Goal: Task Accomplishment & Management: Complete application form

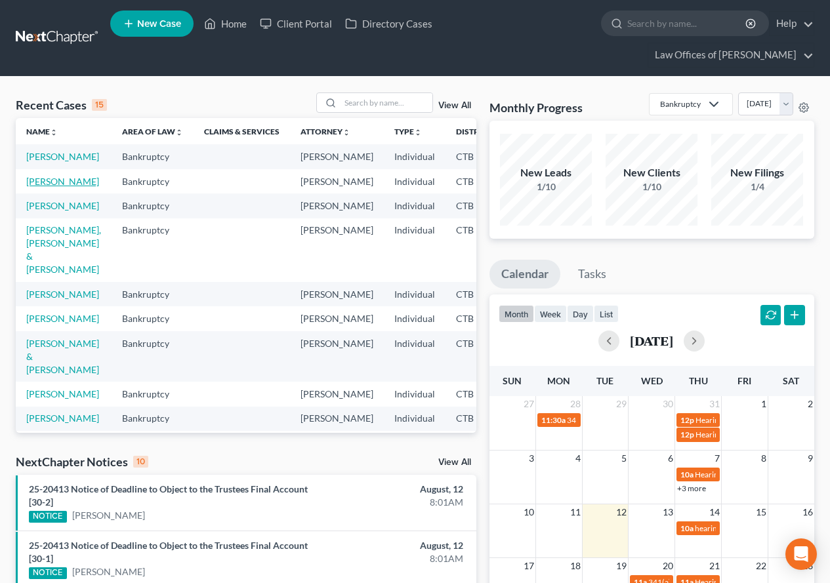
click at [38, 187] on link "[PERSON_NAME]" at bounding box center [62, 181] width 73 height 11
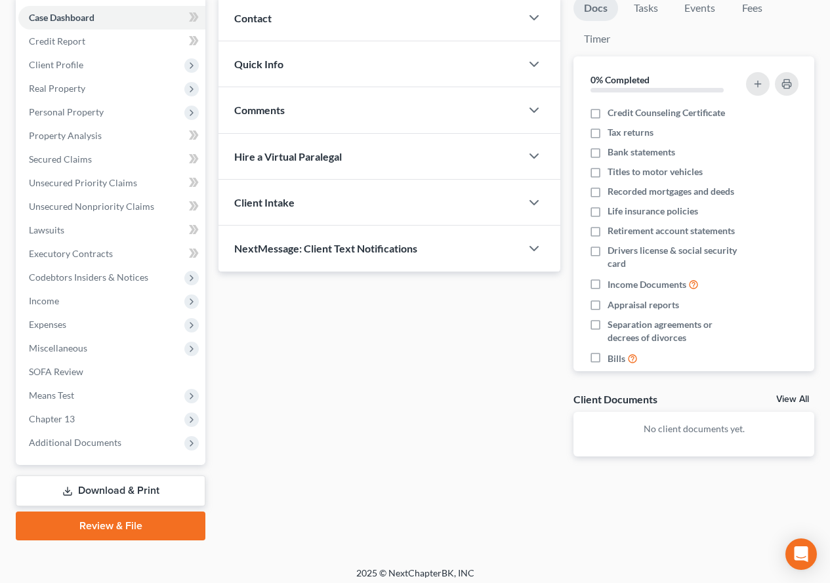
scroll to position [161, 0]
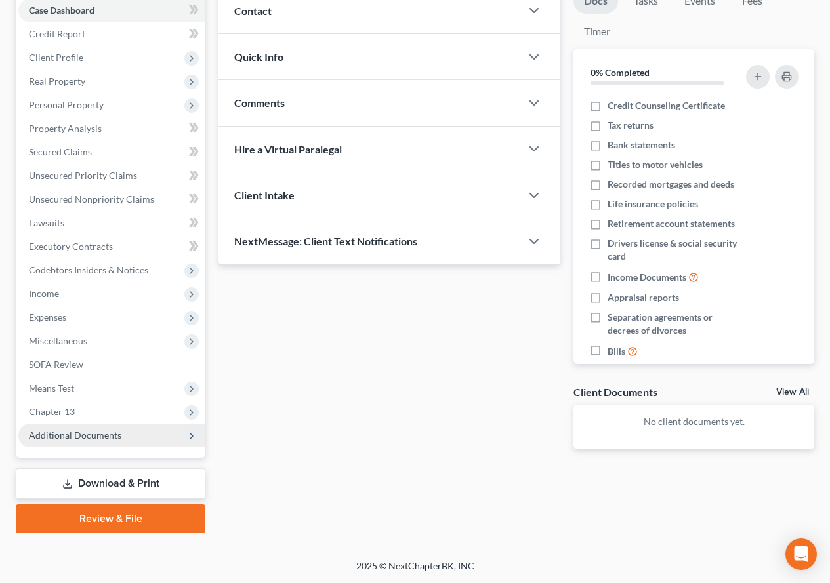
click at [62, 441] on span "Additional Documents" at bounding box center [111, 436] width 187 height 24
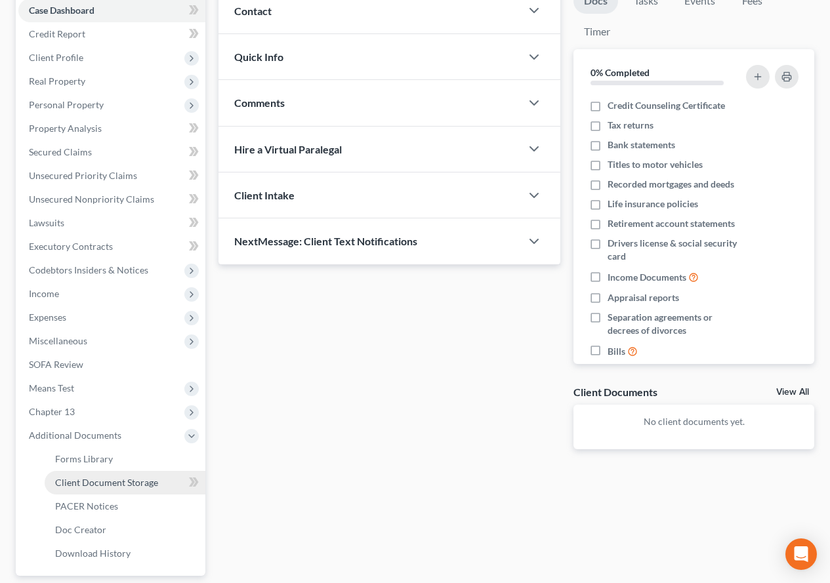
click at [89, 481] on span "Client Document Storage" at bounding box center [106, 482] width 103 height 11
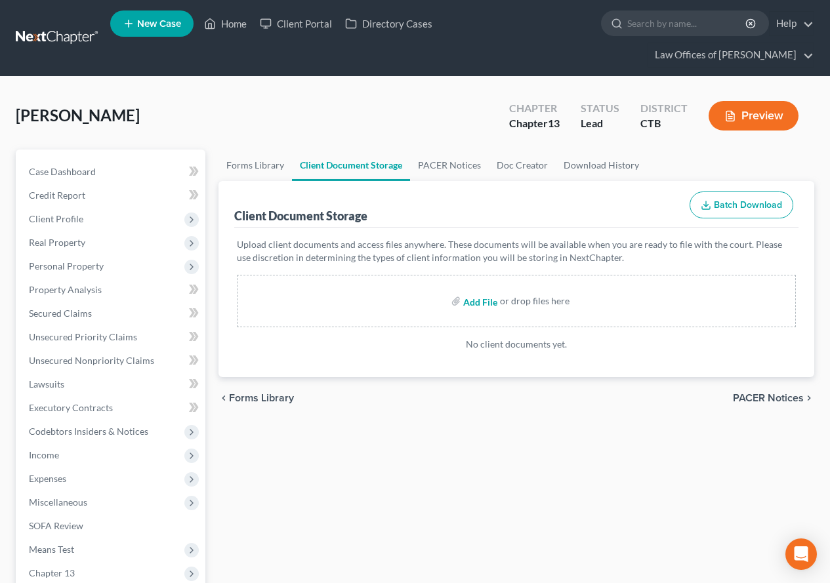
click at [479, 304] on input "file" at bounding box center [478, 301] width 31 height 24
type input "C:\fakepath\[PERSON_NAME].CC.081125.pdf"
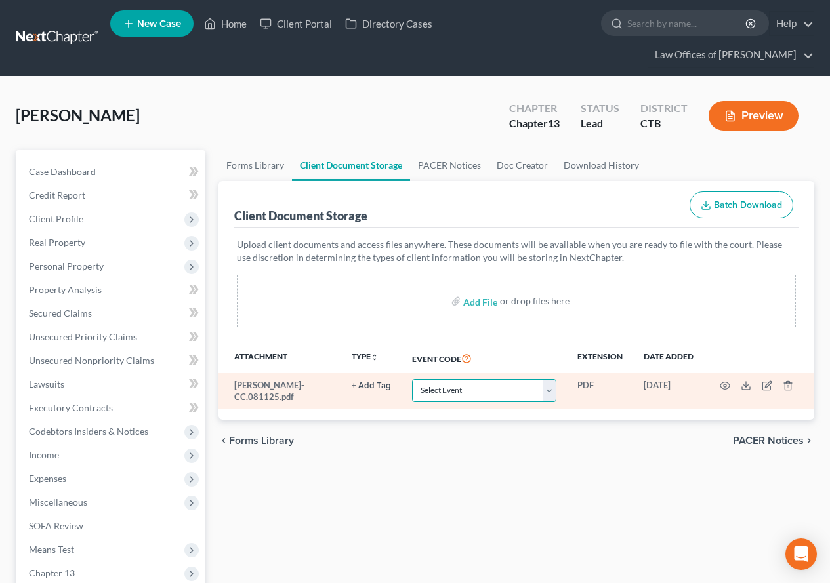
click at [548, 392] on select "Select Event Certificate of Credit Counseling Chapter 13 Plan Form 122 - Means …" at bounding box center [484, 390] width 144 height 23
select select "0"
click at [412, 379] on select "Select Event Certificate of Credit Counseling Chapter 13 Plan Form 122 - Means …" at bounding box center [484, 390] width 144 height 23
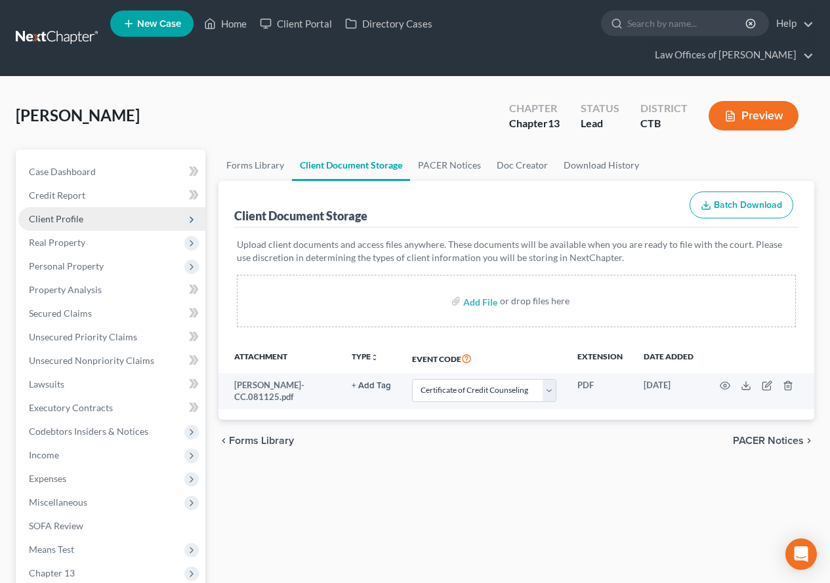
click at [48, 222] on span "Client Profile" at bounding box center [56, 218] width 54 height 11
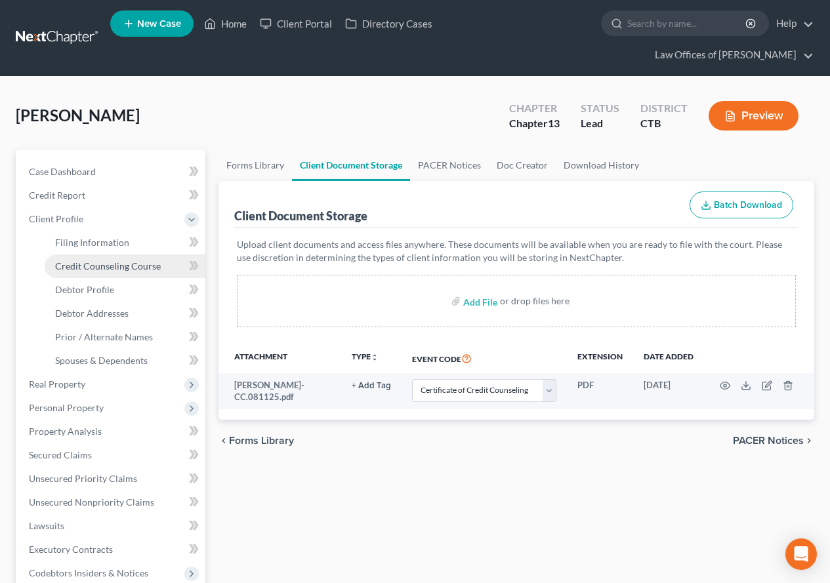
click at [86, 270] on span "Credit Counseling Course" at bounding box center [108, 265] width 106 height 11
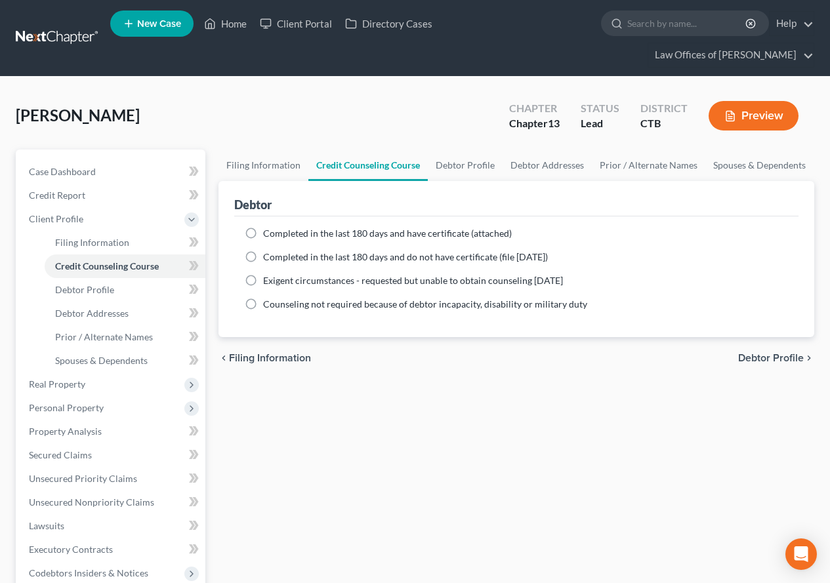
click at [263, 234] on label "Completed in the last 180 days and have certificate (attached)" at bounding box center [387, 233] width 249 height 13
click at [268, 234] on input "Completed in the last 180 days and have certificate (attached)" at bounding box center [272, 231] width 9 height 9
radio input "true"
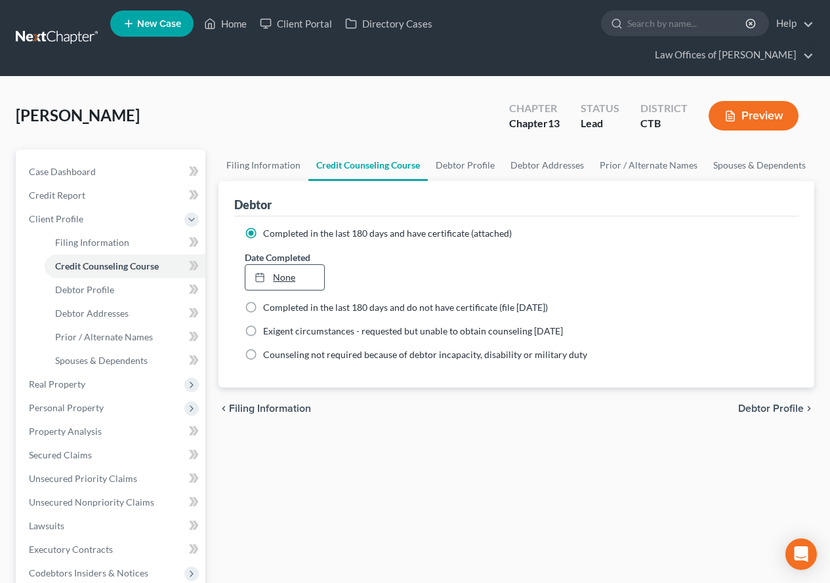
type input "[DATE]"
click at [286, 281] on link "None" at bounding box center [284, 277] width 78 height 25
click at [396, 458] on div "Filing Information Credit Counseling Course Debtor Profile Debtor Addresses Pri…" at bounding box center [516, 493] width 609 height 687
click at [236, 20] on link "Home" at bounding box center [225, 24] width 56 height 24
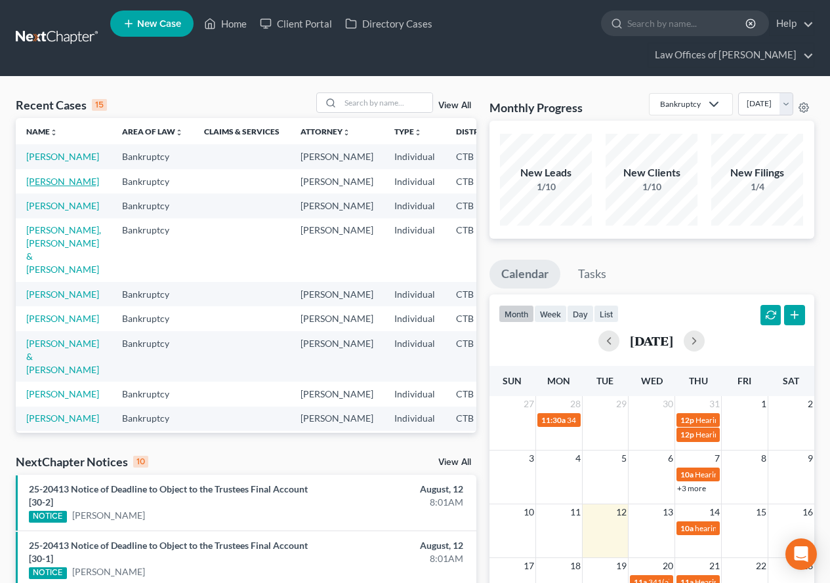
click at [45, 187] on link "[PERSON_NAME]" at bounding box center [62, 181] width 73 height 11
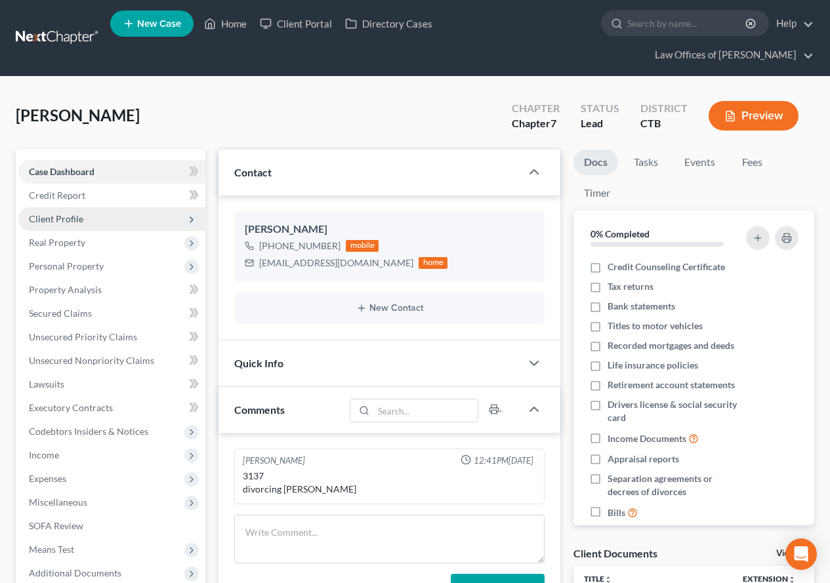
click at [57, 222] on span "Client Profile" at bounding box center [56, 218] width 54 height 11
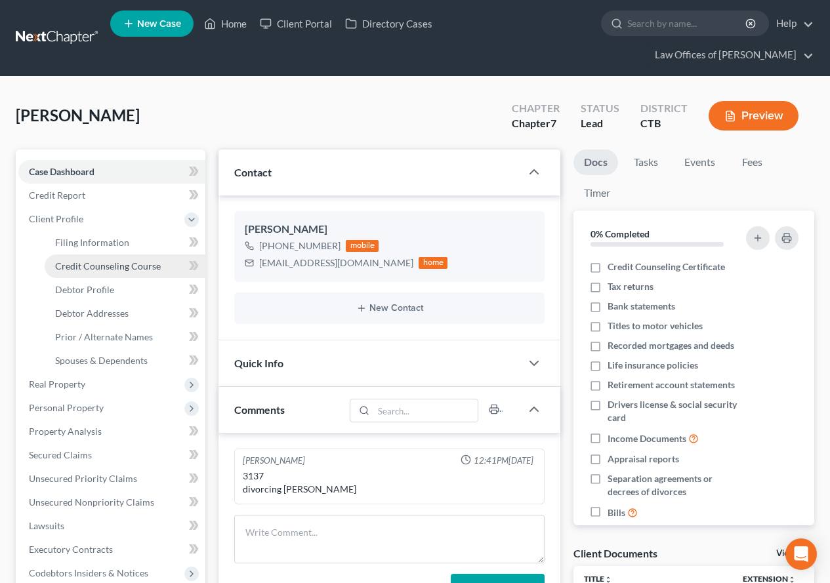
click at [75, 266] on span "Credit Counseling Course" at bounding box center [108, 265] width 106 height 11
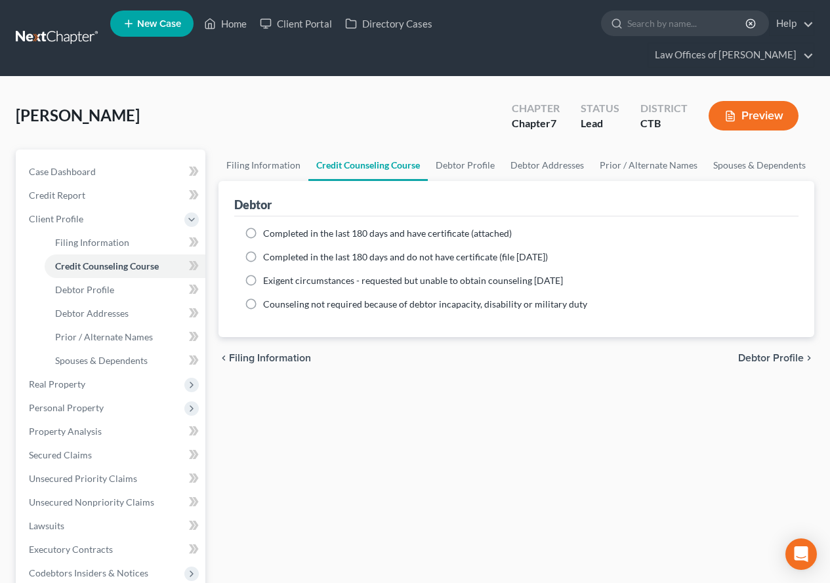
click at [263, 235] on label "Completed in the last 180 days and have certificate (attached)" at bounding box center [387, 233] width 249 height 13
click at [268, 235] on input "Completed in the last 180 days and have certificate (attached)" at bounding box center [272, 231] width 9 height 9
radio input "true"
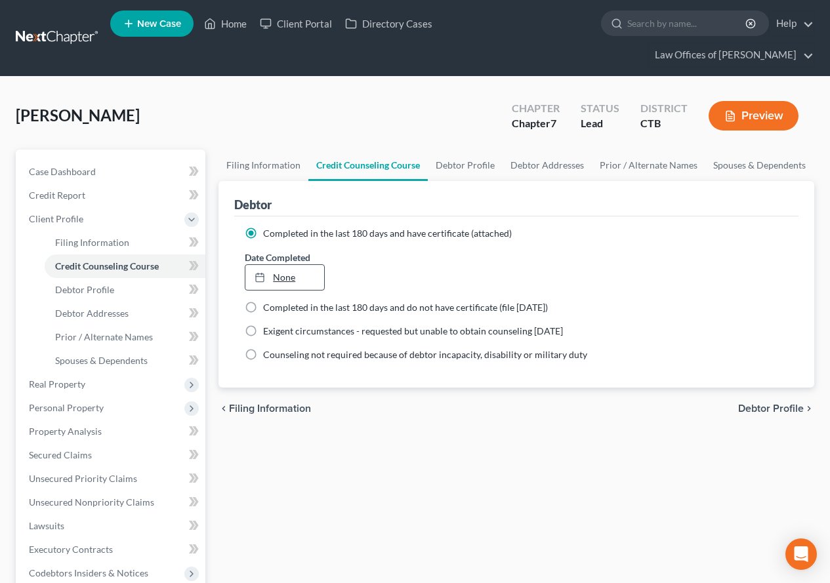
type input "[DATE]"
click at [276, 281] on link "[DATE]" at bounding box center [284, 277] width 78 height 25
click at [386, 500] on div "Filing Information Credit Counseling Course Debtor Profile Debtor Addresses Pri…" at bounding box center [516, 481] width 609 height 663
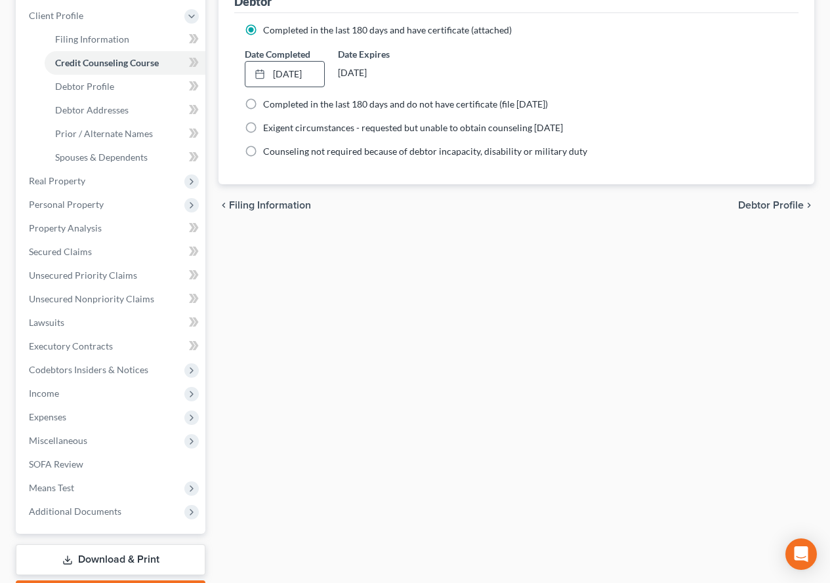
scroll to position [262, 0]
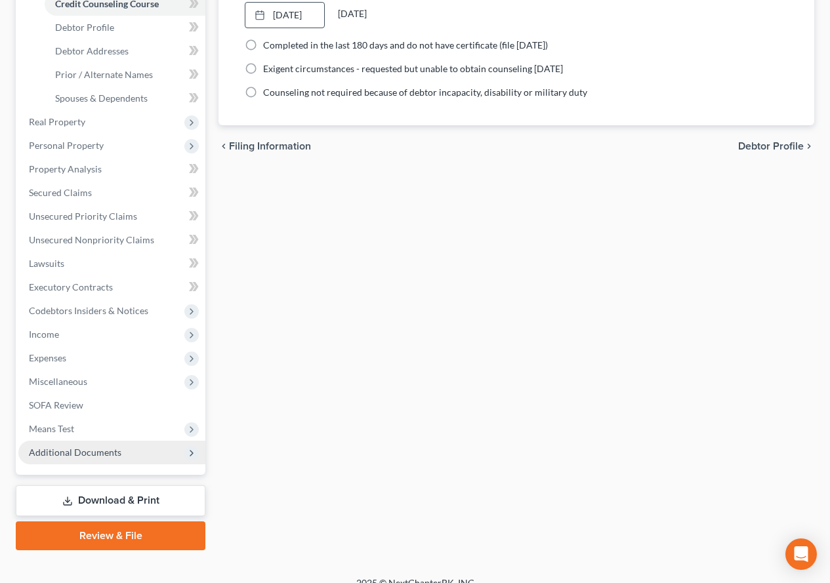
click at [103, 458] on span "Additional Documents" at bounding box center [111, 453] width 187 height 24
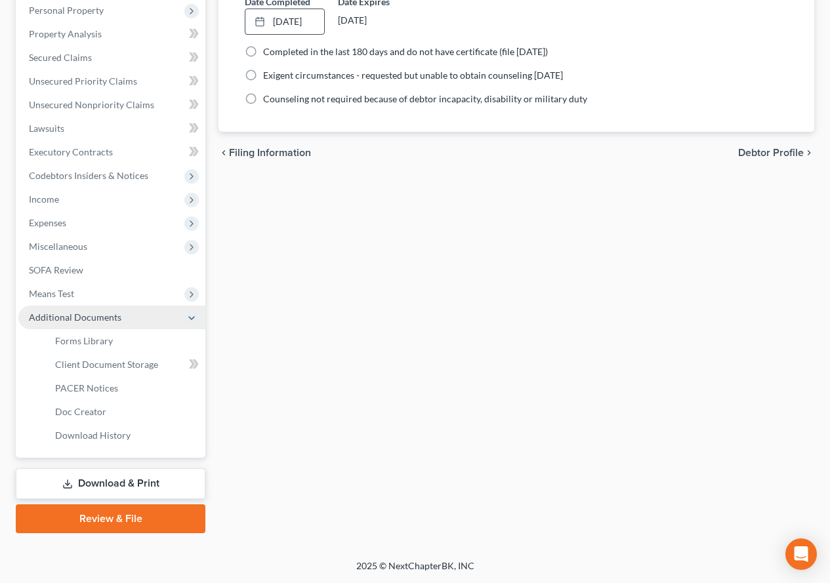
scroll to position [256, 0]
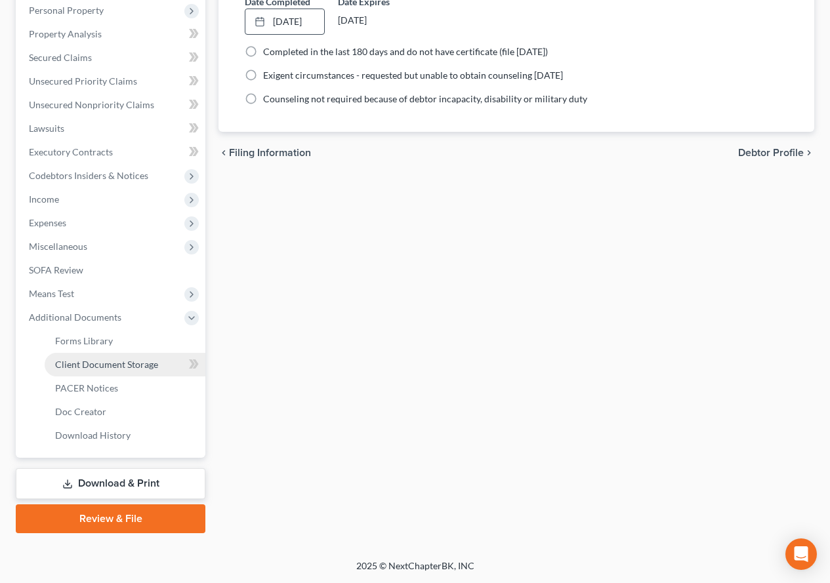
click at [109, 367] on span "Client Document Storage" at bounding box center [106, 364] width 103 height 11
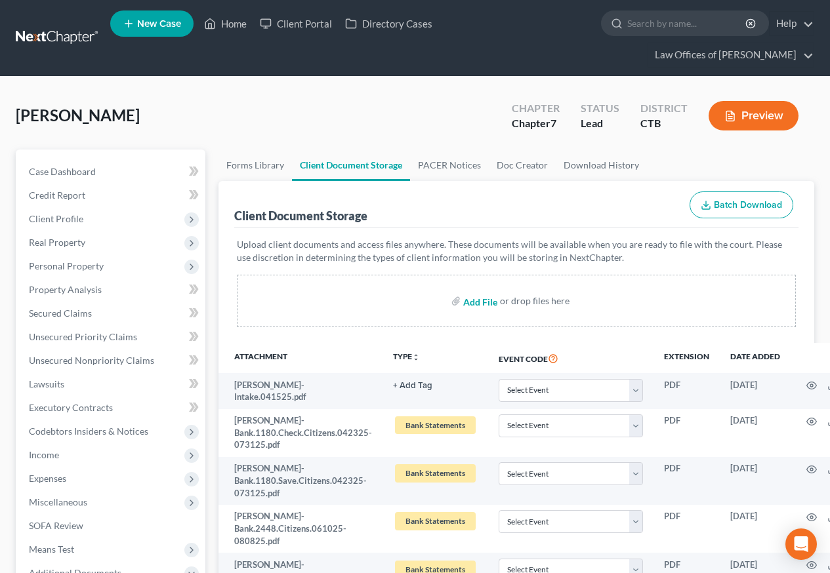
click at [478, 302] on input "file" at bounding box center [478, 301] width 31 height 24
type input "C:\fakepath\[PERSON_NAME].CC.081225.pdf"
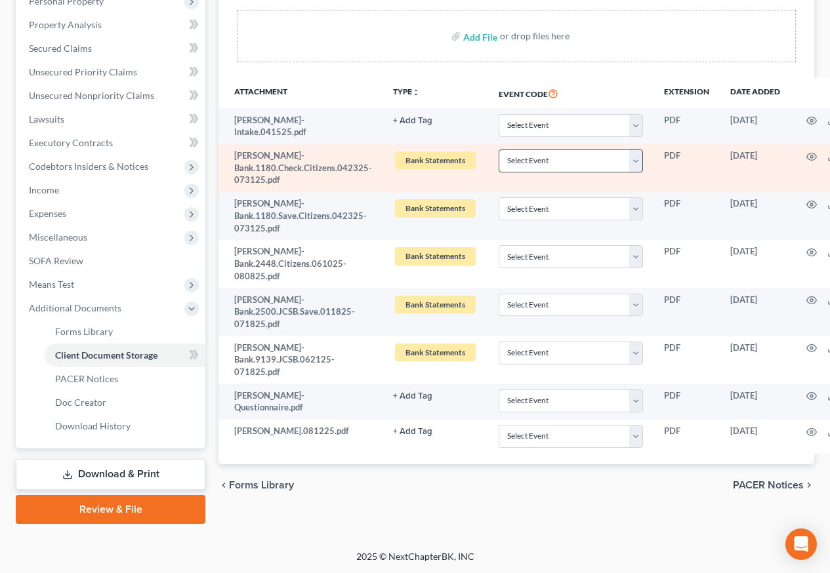
scroll to position [266, 0]
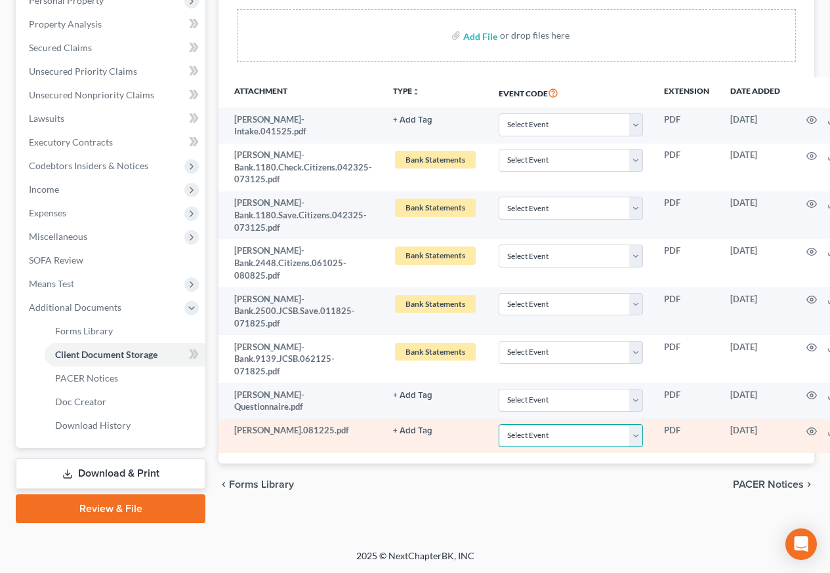
click at [636, 426] on select "Select Event Certificate of Credit Counseling Chapter 13 Plan Form 122 - Means …" at bounding box center [571, 435] width 144 height 23
select select "0"
click at [499, 424] on select "Select Event Certificate of Credit Counseling Chapter 13 Plan Form 122 - Means …" at bounding box center [571, 435] width 144 height 23
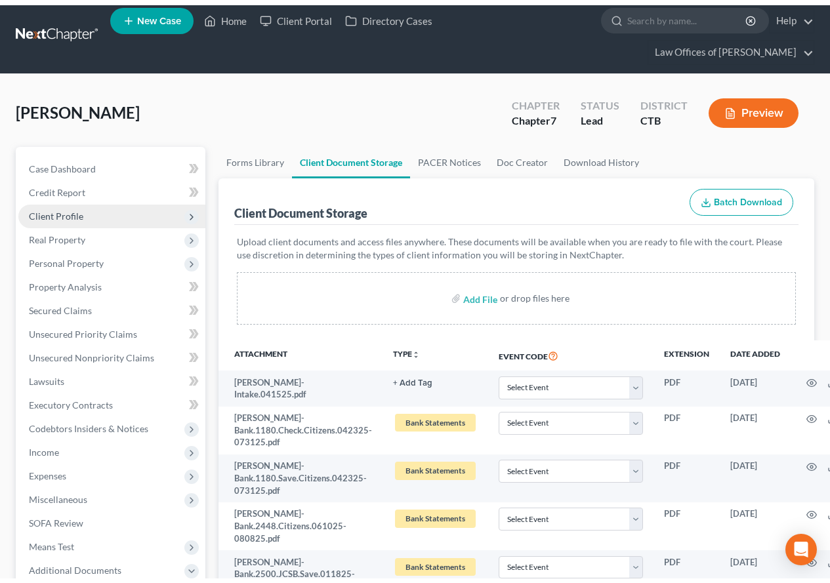
scroll to position [0, 0]
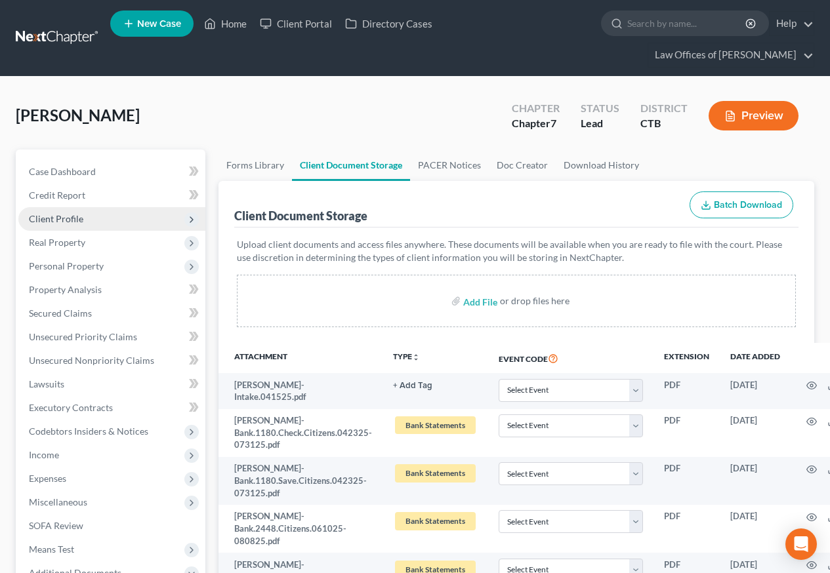
click at [58, 222] on span "Client Profile" at bounding box center [56, 218] width 54 height 11
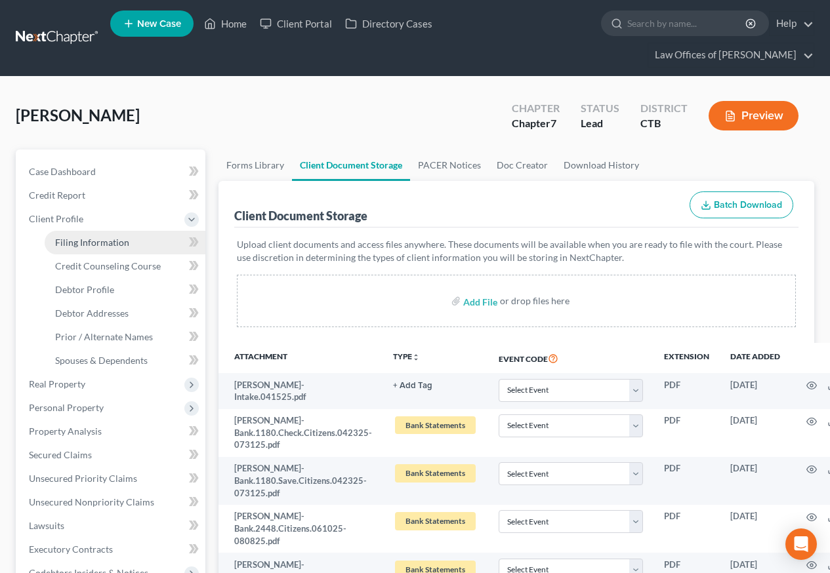
click at [81, 248] on link "Filing Information" at bounding box center [125, 243] width 161 height 24
select select "1"
select select "0"
select select "6"
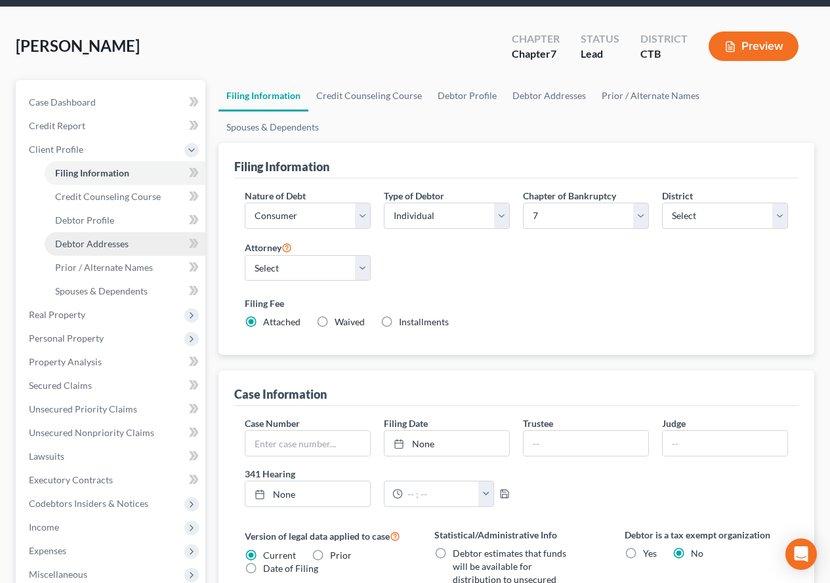
scroll to position [66, 0]
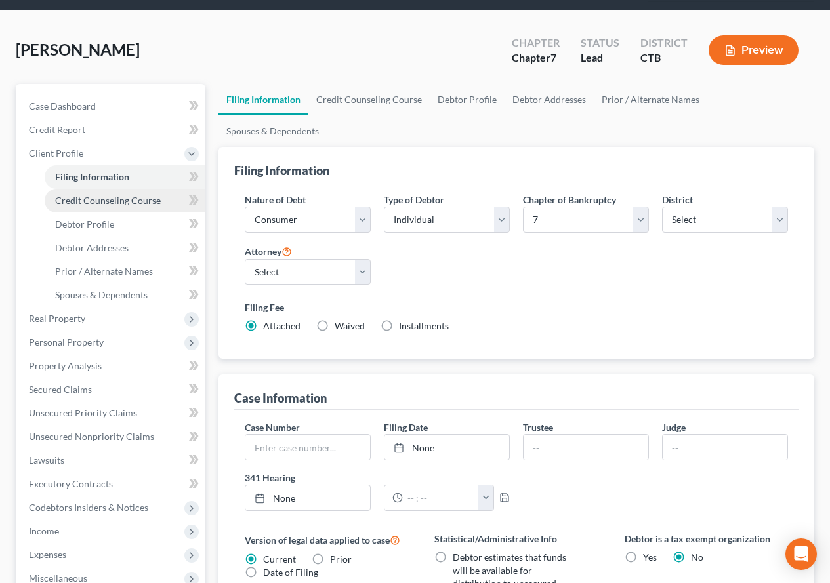
click at [107, 205] on span "Credit Counseling Course" at bounding box center [108, 200] width 106 height 11
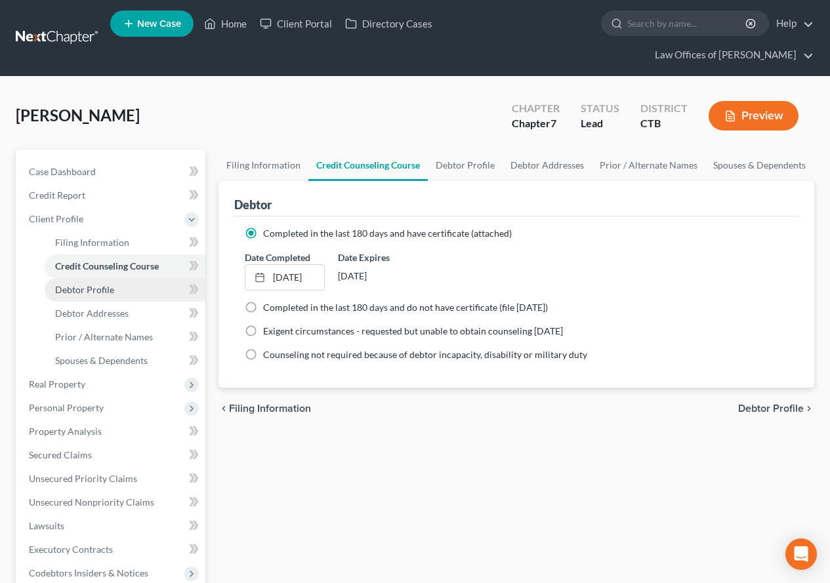
click at [105, 285] on span "Debtor Profile" at bounding box center [84, 289] width 59 height 11
select select "0"
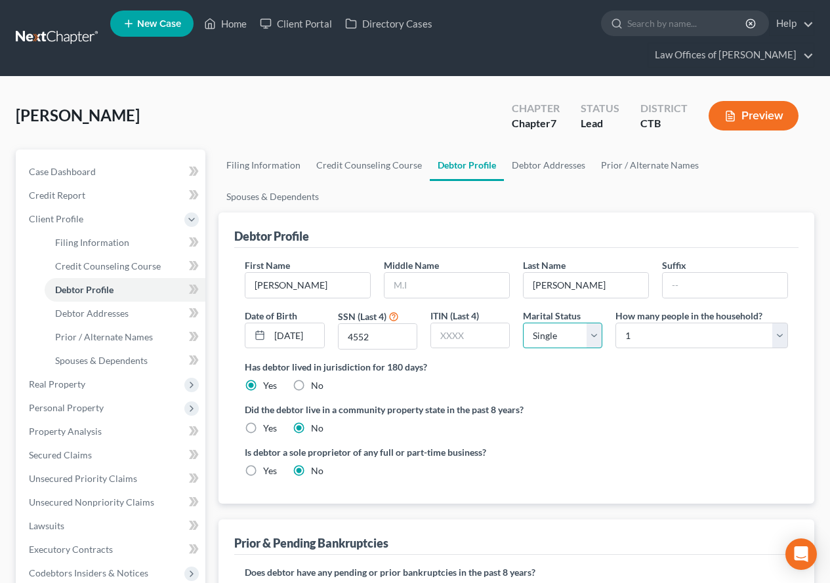
click at [594, 323] on select "Select Single Married Separated Divorced Widowed" at bounding box center [562, 336] width 79 height 26
select select "1"
click at [523, 323] on select "Select Single Married Separated Divorced Widowed" at bounding box center [562, 336] width 79 height 26
click at [779, 323] on select "Select 1 2 3 4 5 6 7 8 9 10 11 12 13 14 15 16 17 18 19 20" at bounding box center [701, 336] width 173 height 26
select select "1"
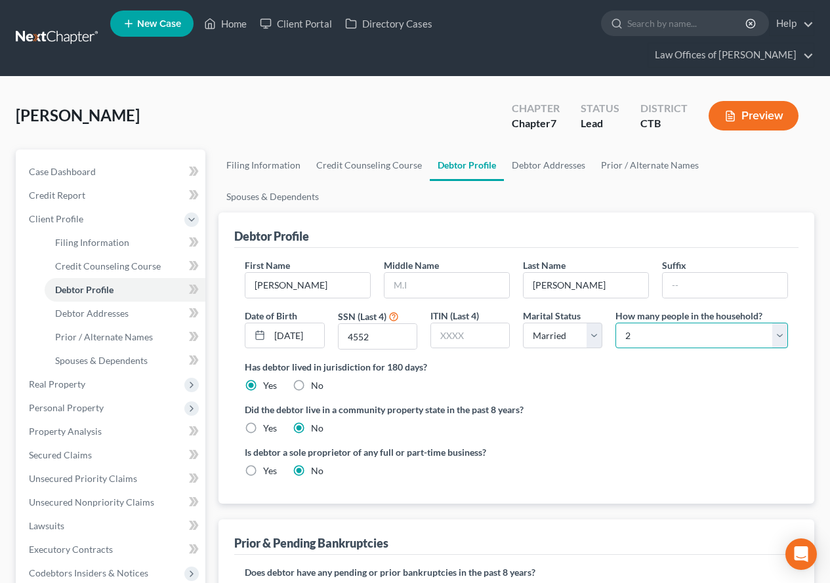
click at [615, 323] on select "Select 1 2 3 4 5 6 7 8 9 10 11 12 13 14 15 16 17 18 19 20" at bounding box center [701, 336] width 173 height 26
click at [56, 196] on span "Credit Report" at bounding box center [57, 195] width 56 height 11
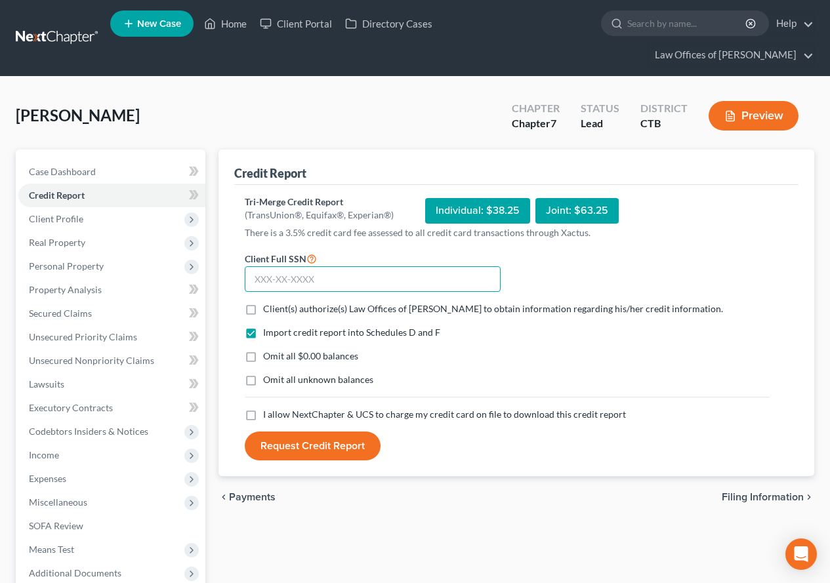
paste input "018-74-4552"
type input "018-74-4552"
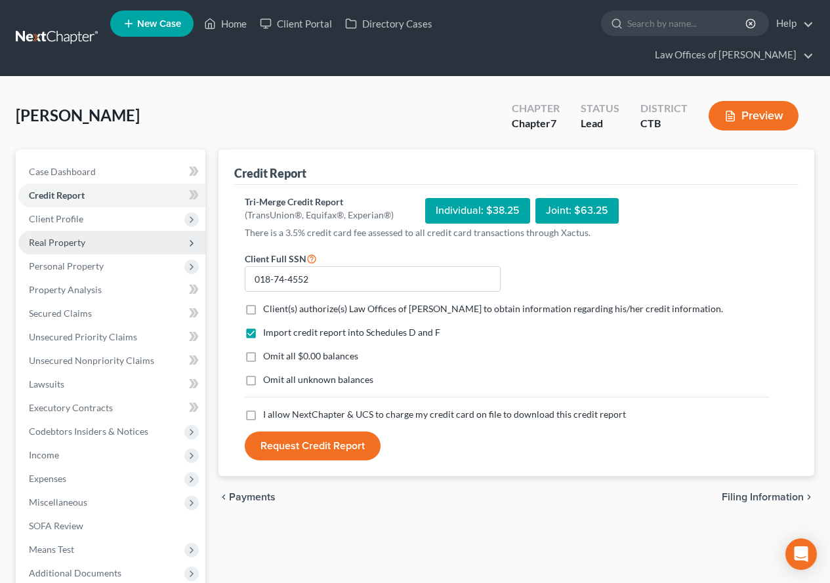
click at [66, 245] on span "Real Property" at bounding box center [57, 242] width 56 height 11
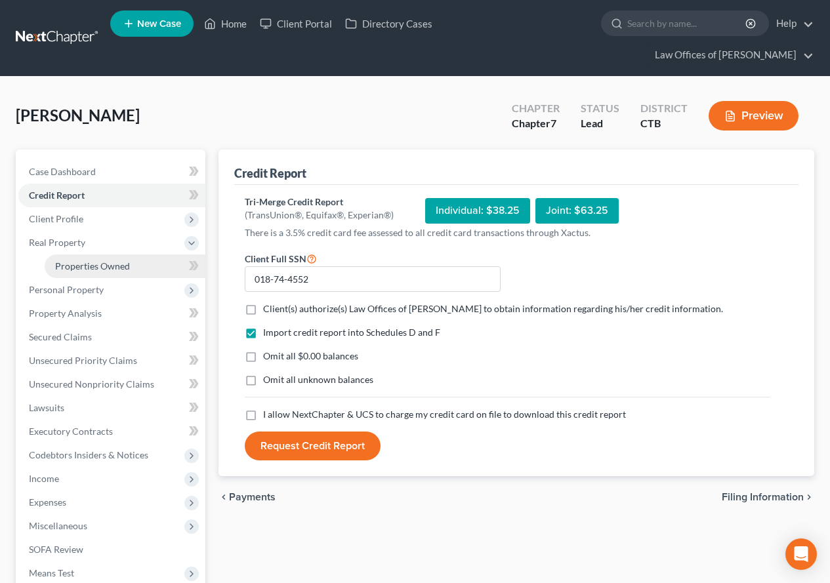
click at [69, 265] on span "Properties Owned" at bounding box center [92, 265] width 75 height 11
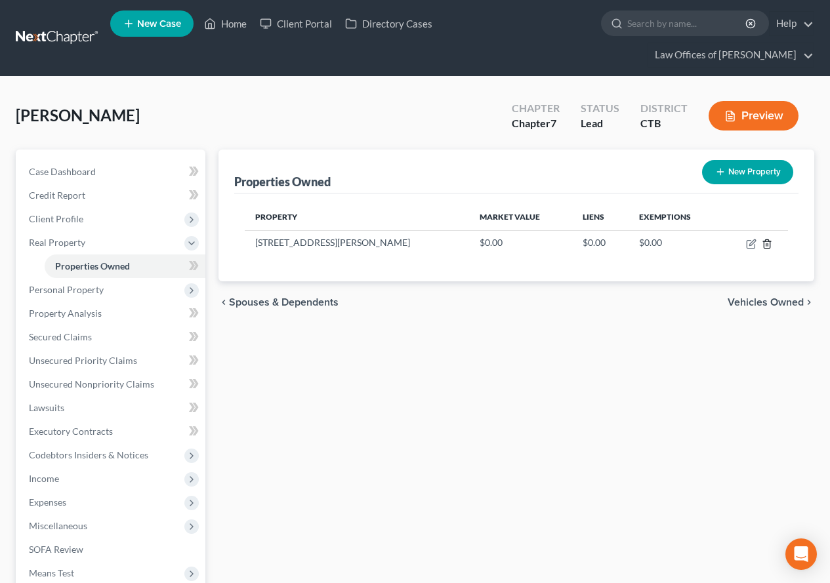
drag, startPoint x: 770, startPoint y: 247, endPoint x: 674, endPoint y: 387, distance: 169.6
click at [695, 363] on div "Properties Owned New Property Property Market Value Liens Exemptions [STREET_AD…" at bounding box center [516, 422] width 609 height 545
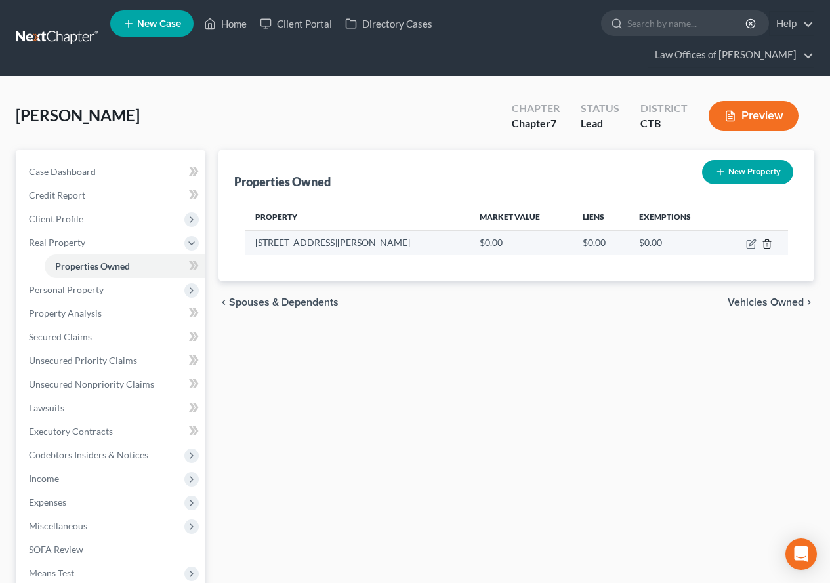
click at [768, 248] on icon "button" at bounding box center [767, 243] width 6 height 9
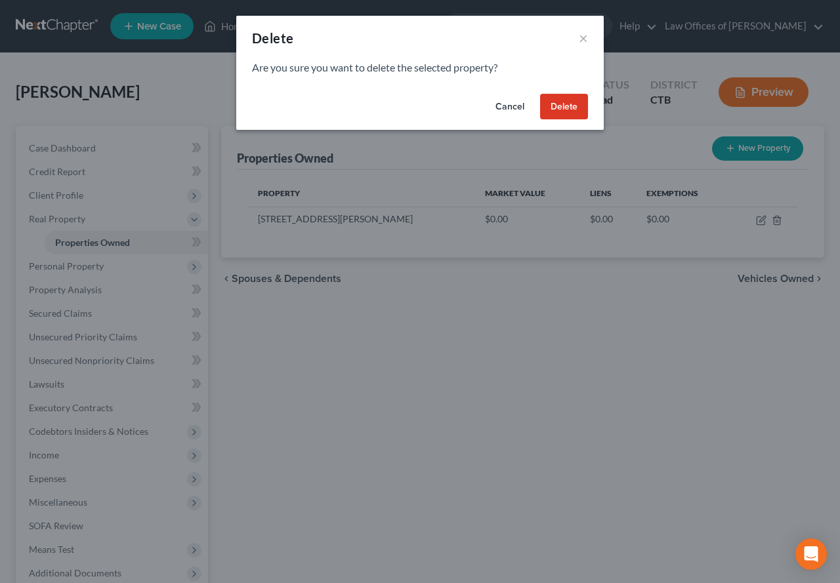
click at [566, 108] on button "Delete" at bounding box center [564, 107] width 48 height 26
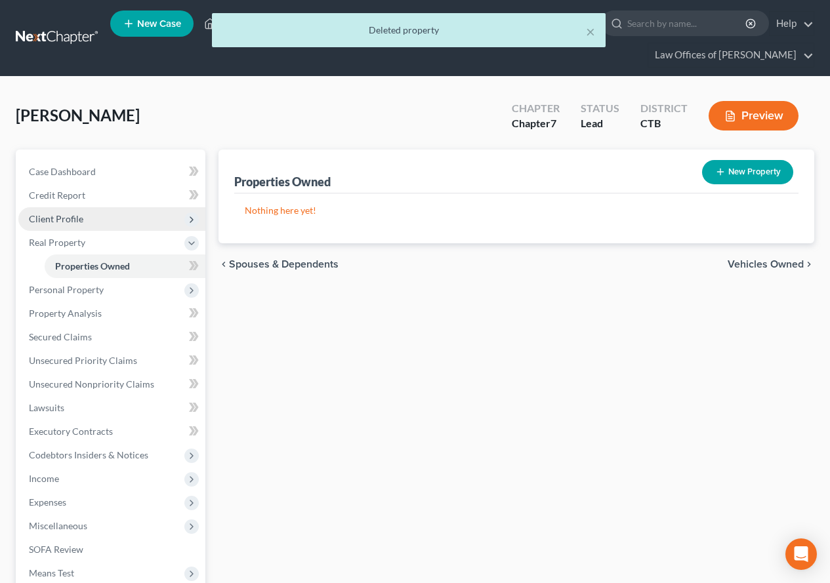
click at [43, 214] on span "Client Profile" at bounding box center [56, 218] width 54 height 11
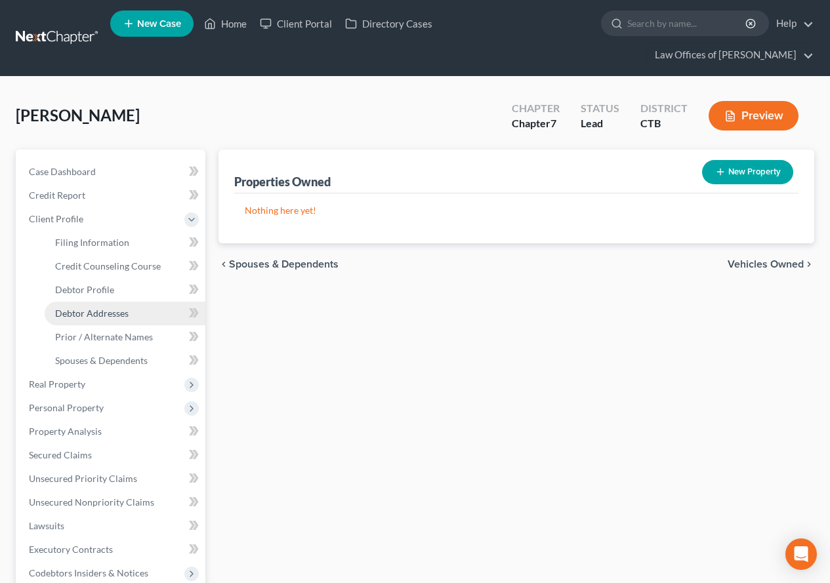
click at [81, 316] on span "Debtor Addresses" at bounding box center [91, 313] width 73 height 11
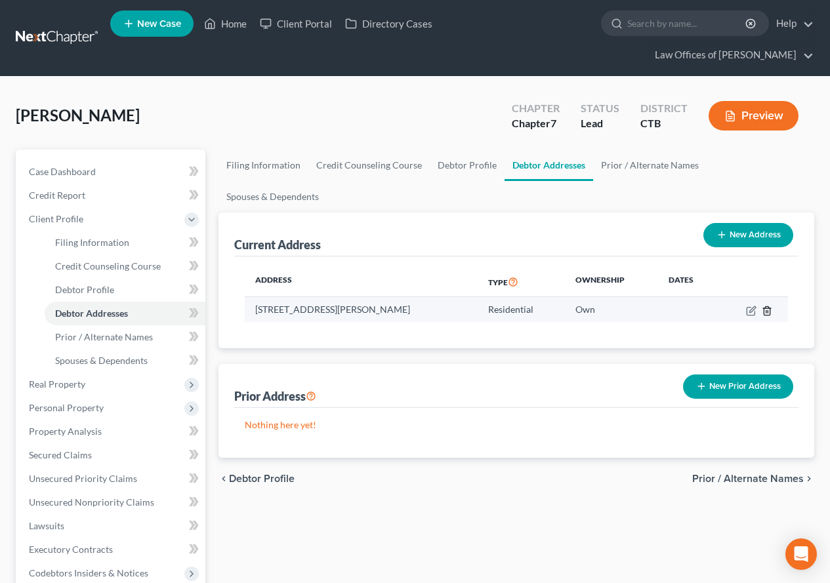
click at [765, 306] on icon "button" at bounding box center [767, 311] width 10 height 10
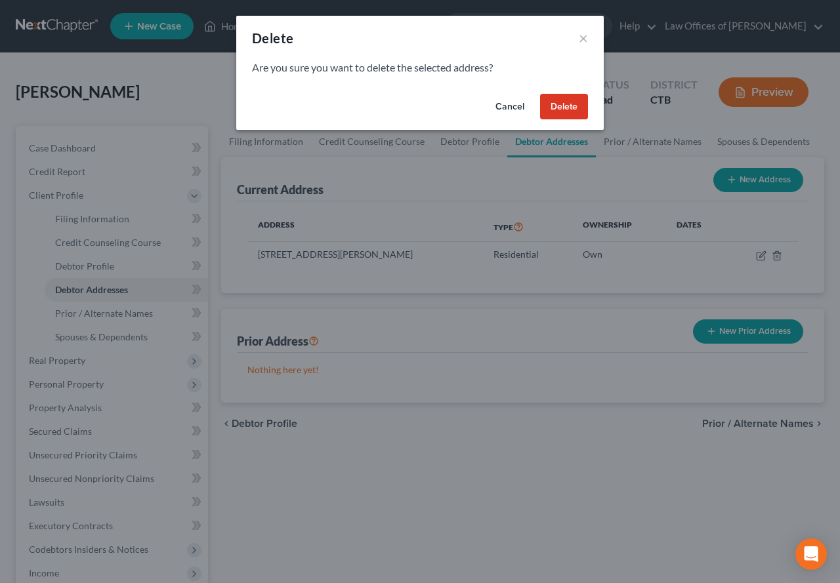
click at [550, 103] on button "Delete" at bounding box center [564, 107] width 48 height 26
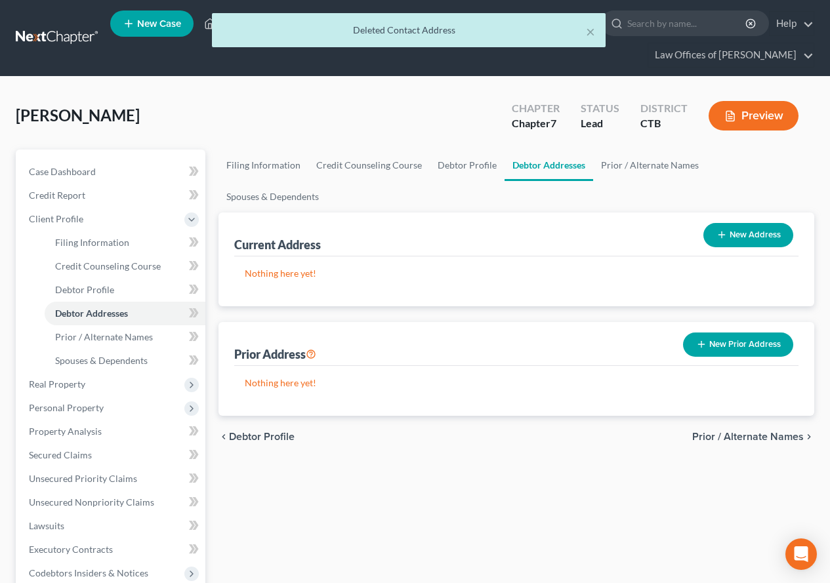
click at [763, 223] on button "New Address" at bounding box center [748, 235] width 90 height 24
select select "0"
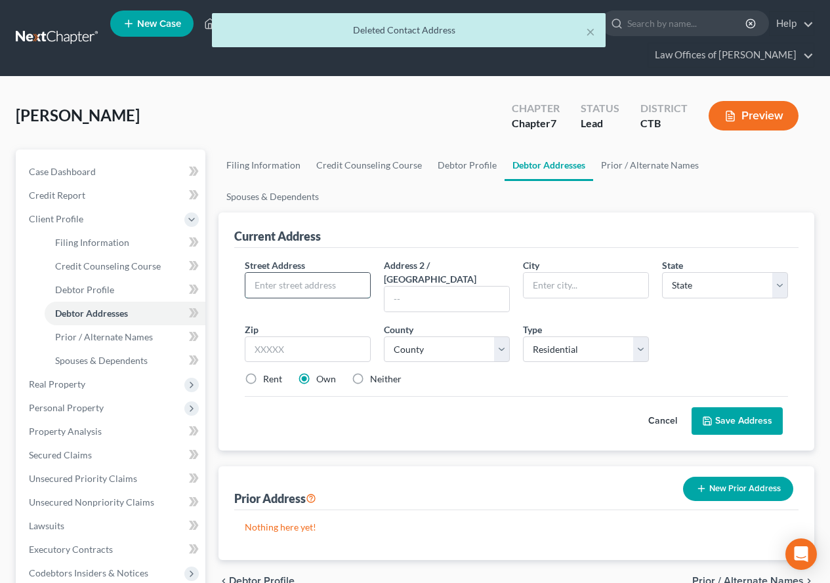
click at [355, 273] on input "text" at bounding box center [307, 285] width 125 height 25
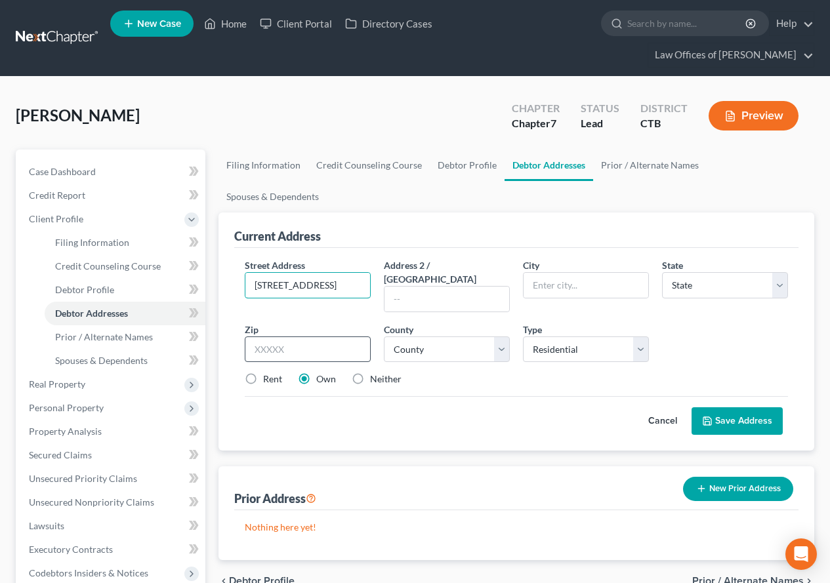
type input "[STREET_ADDRESS]"
click at [336, 337] on input "text" at bounding box center [308, 350] width 126 height 26
type input "06340"
type input "Groton"
select select "6"
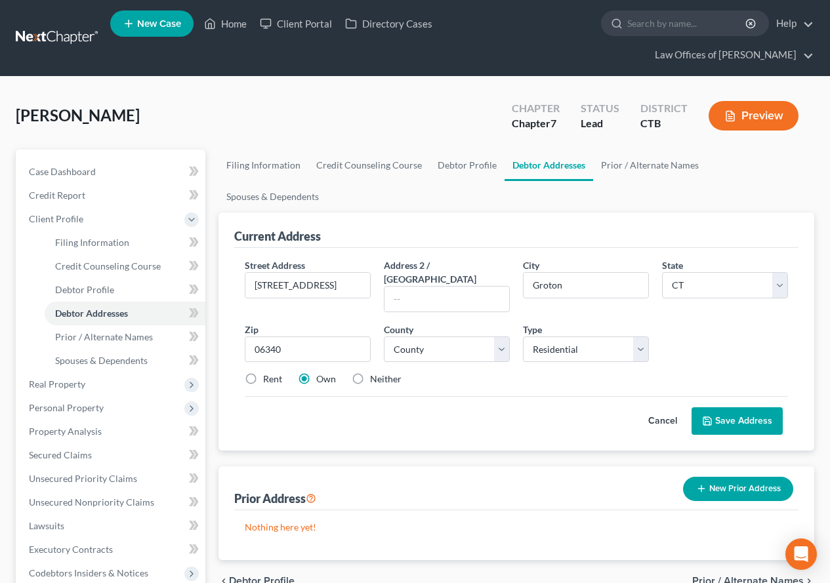
click at [228, 363] on div "Current Address Street Address * [STREET_ADDRESS] Address 2 / [GEOGRAPHIC_DATA]…" at bounding box center [516, 332] width 596 height 238
click at [263, 373] on label "Rent" at bounding box center [272, 379] width 19 height 13
click at [268, 373] on input "Rent" at bounding box center [272, 377] width 9 height 9
radio input "true"
click at [501, 337] on select "County [GEOGRAPHIC_DATA] [GEOGRAPHIC_DATA] [GEOGRAPHIC_DATA] [GEOGRAPHIC_DATA] …" at bounding box center [447, 350] width 126 height 26
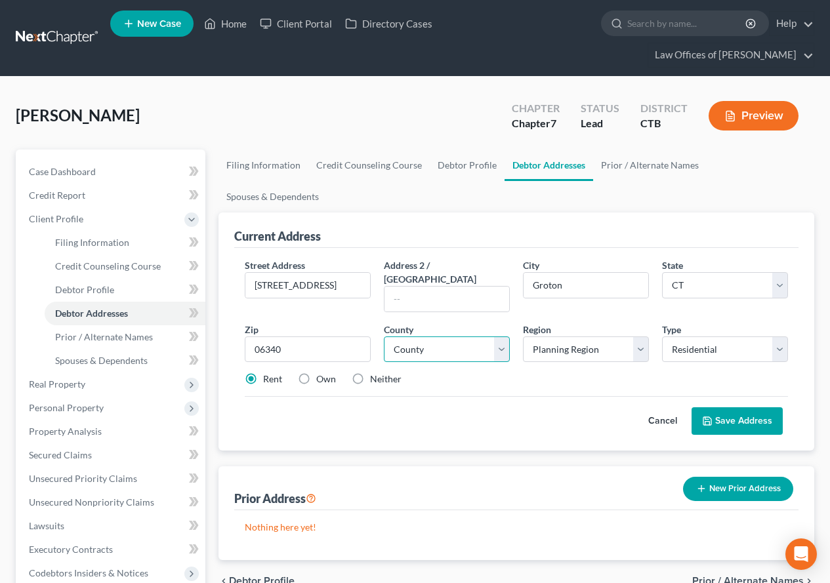
select select "5"
click at [384, 337] on select "County [GEOGRAPHIC_DATA] [GEOGRAPHIC_DATA] [GEOGRAPHIC_DATA] [GEOGRAPHIC_DATA] …" at bounding box center [447, 350] width 126 height 26
click at [640, 337] on select "Planning Region Capitol Planning Region [GEOGRAPHIC_DATA] Planning Region [GEOG…" at bounding box center [586, 350] width 126 height 26
select select "7"
click at [523, 337] on select "Planning Region Capitol Planning Region [GEOGRAPHIC_DATA] Planning Region [GEOG…" at bounding box center [586, 350] width 126 height 26
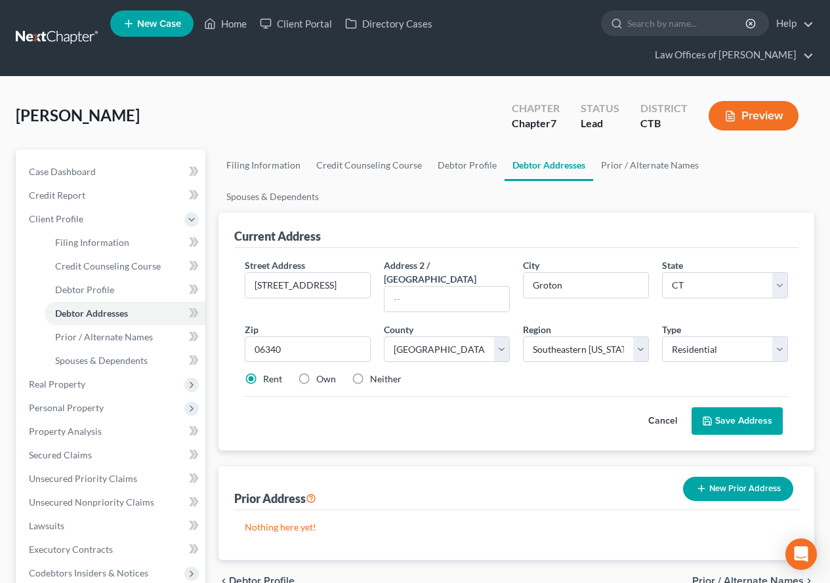
click at [713, 407] on button "Save Address" at bounding box center [737, 421] width 91 height 28
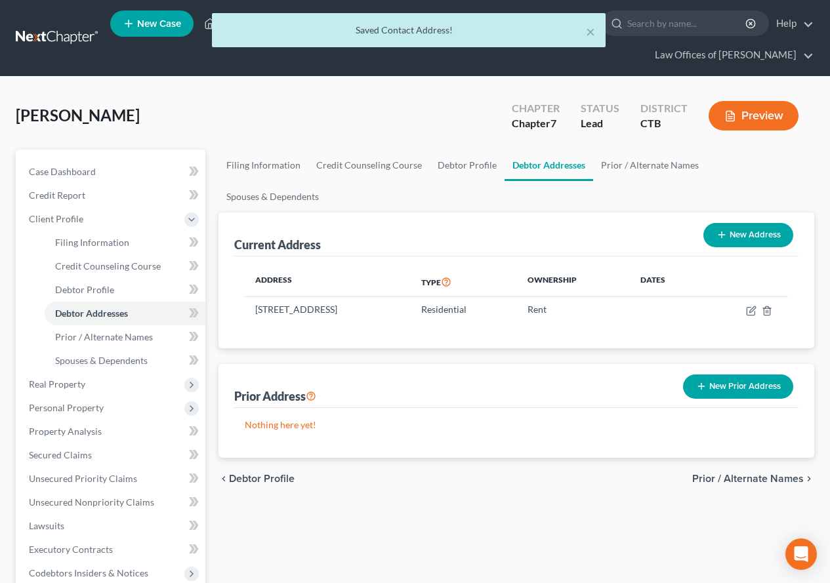
click at [714, 375] on button "New Prior Address" at bounding box center [738, 387] width 110 height 24
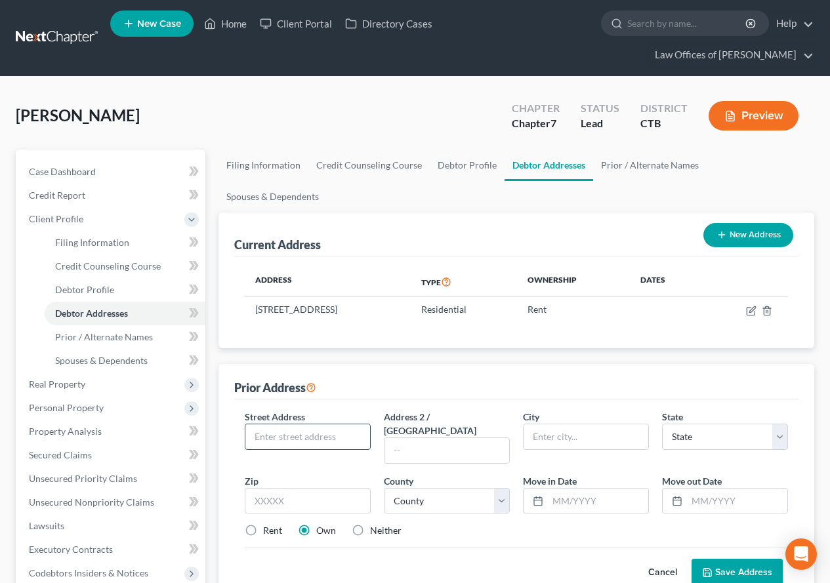
click at [274, 424] on input "text" at bounding box center [307, 436] width 125 height 25
type input "[STREET_ADDRESS][PERSON_NAME]"
click at [270, 488] on input "text" at bounding box center [308, 501] width 126 height 26
type input "06351"
type input "[GEOGRAPHIC_DATA]"
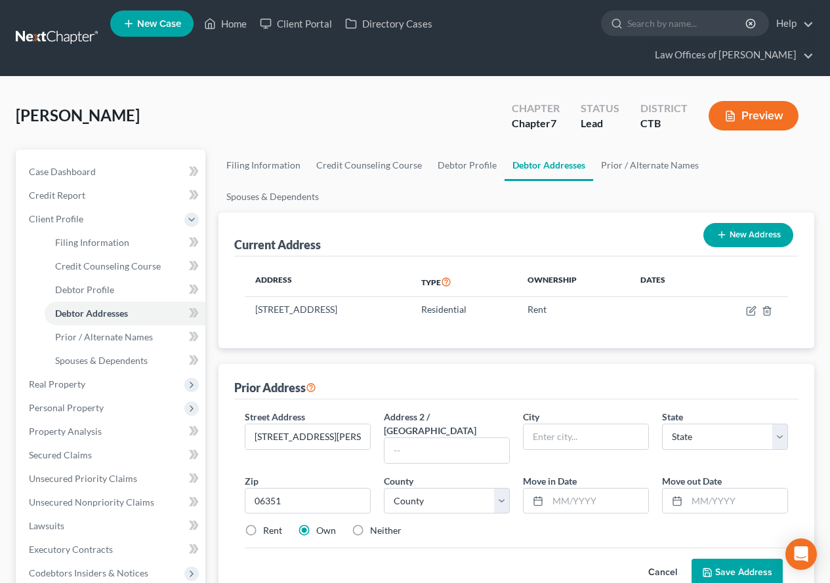
select select "6"
click at [252, 487] on div "Street Address * [STREET_ADDRESS][PERSON_NAME] * [GEOGRAPHIC_DATA] * State [US_…" at bounding box center [516, 479] width 556 height 138
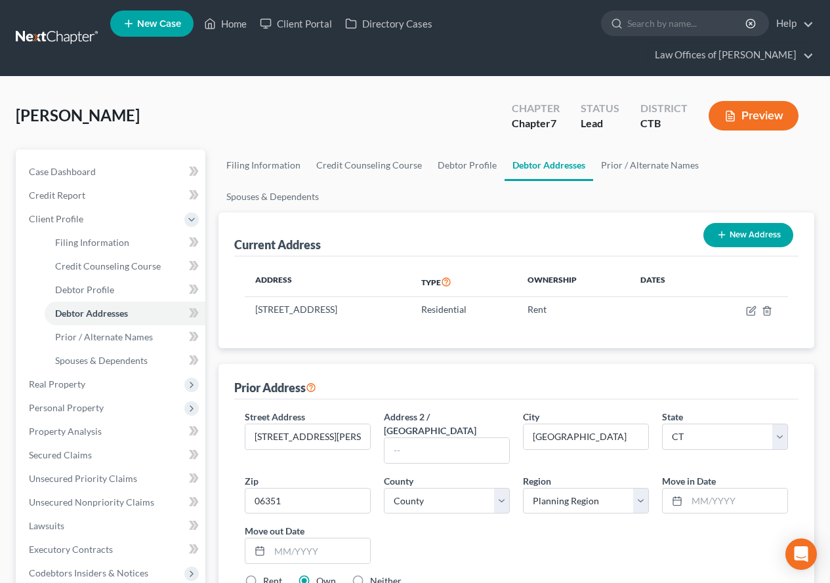
click at [263, 575] on label "Rent" at bounding box center [272, 581] width 19 height 13
click at [268, 575] on input "Rent" at bounding box center [272, 579] width 9 height 9
radio input "true"
click at [503, 488] on select "County [GEOGRAPHIC_DATA] [GEOGRAPHIC_DATA] [GEOGRAPHIC_DATA] [GEOGRAPHIC_DATA] …" at bounding box center [447, 501] width 126 height 26
select select "5"
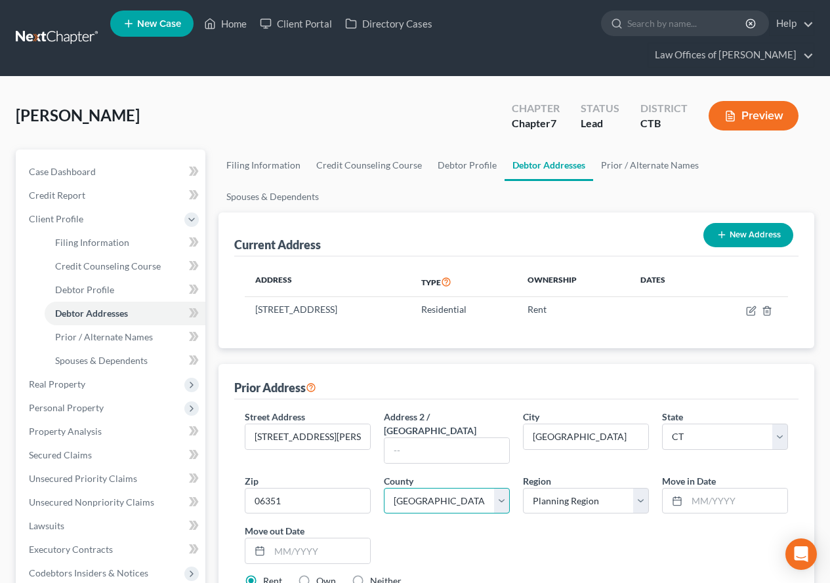
click at [384, 488] on select "County [GEOGRAPHIC_DATA] [GEOGRAPHIC_DATA] [GEOGRAPHIC_DATA] [GEOGRAPHIC_DATA] …" at bounding box center [447, 501] width 126 height 26
click at [640, 488] on select "Planning Region Capitol Planning Region [GEOGRAPHIC_DATA] Planning Region [GEOG…" at bounding box center [586, 501] width 126 height 26
select select "7"
click at [523, 488] on select "Planning Region Capitol Planning Region [GEOGRAPHIC_DATA] Planning Region [GEOG…" at bounding box center [586, 501] width 126 height 26
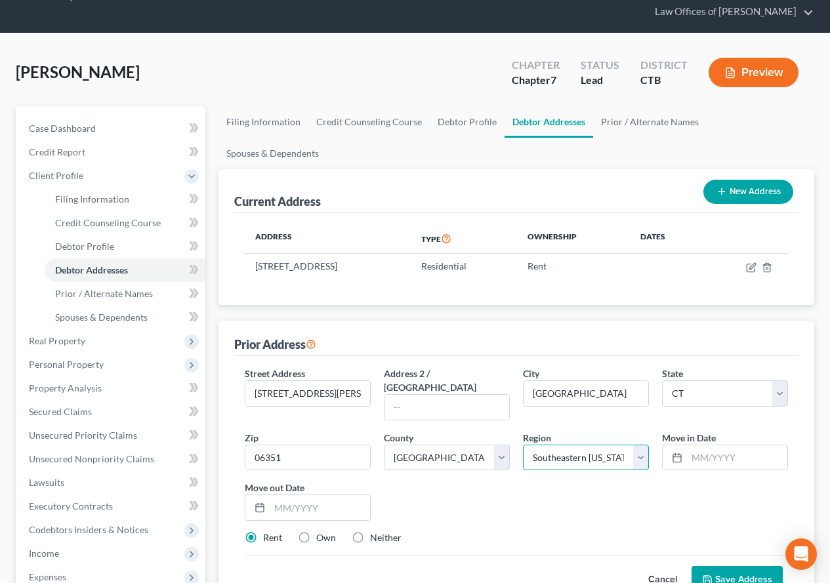
scroll to position [66, 0]
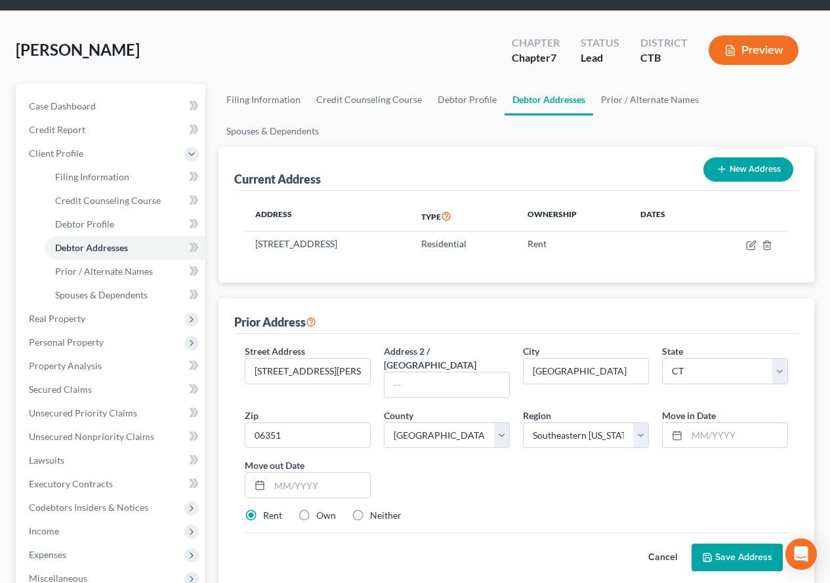
click at [726, 544] on button "Save Address" at bounding box center [737, 558] width 91 height 28
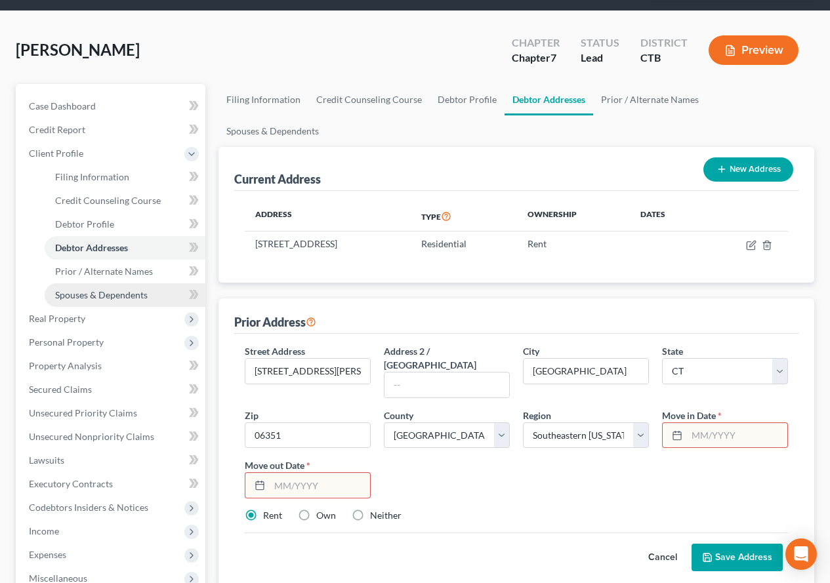
click at [92, 297] on span "Spouses & Dependents" at bounding box center [101, 294] width 93 height 11
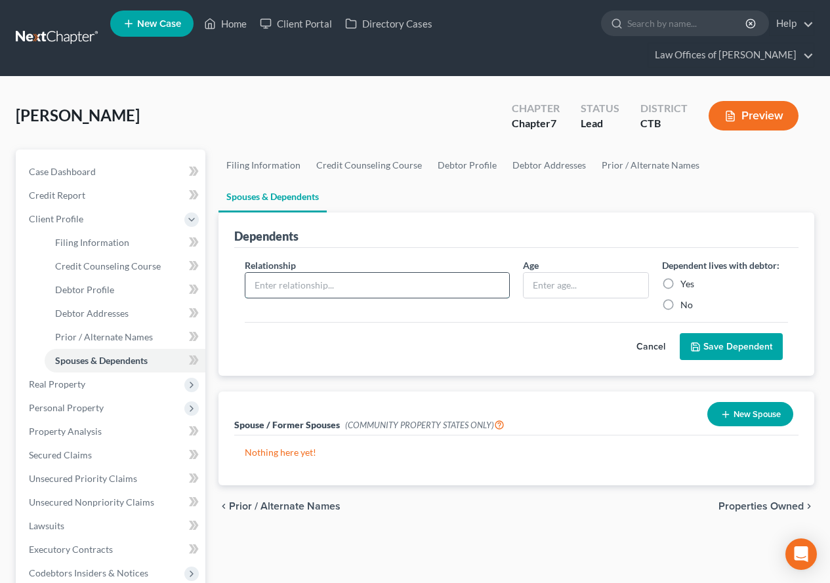
click at [392, 273] on input "text" at bounding box center [377, 285] width 264 height 25
type input "s"
type input "Son"
type input "16"
click at [680, 278] on label "Yes" at bounding box center [687, 284] width 14 height 13
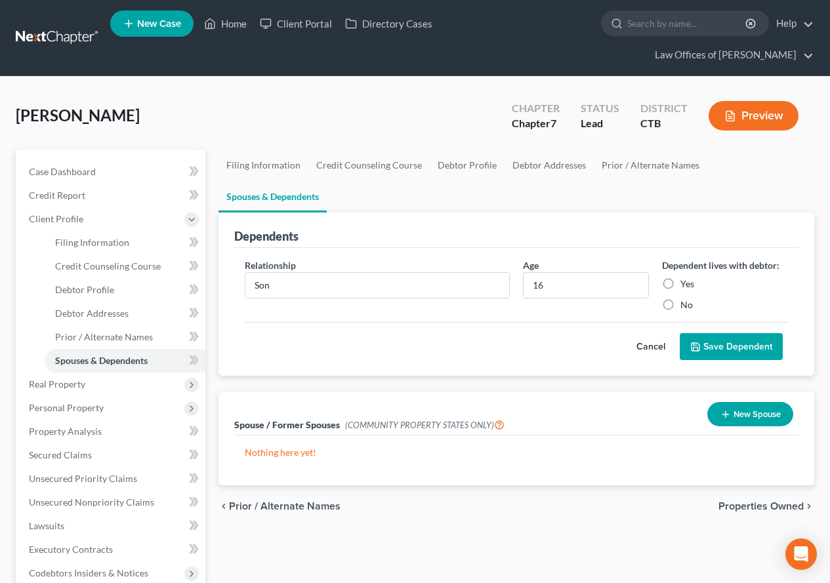
click at [686, 278] on input "Yes" at bounding box center [690, 282] width 9 height 9
radio input "true"
click at [715, 333] on button "Save Dependent" at bounding box center [731, 347] width 103 height 28
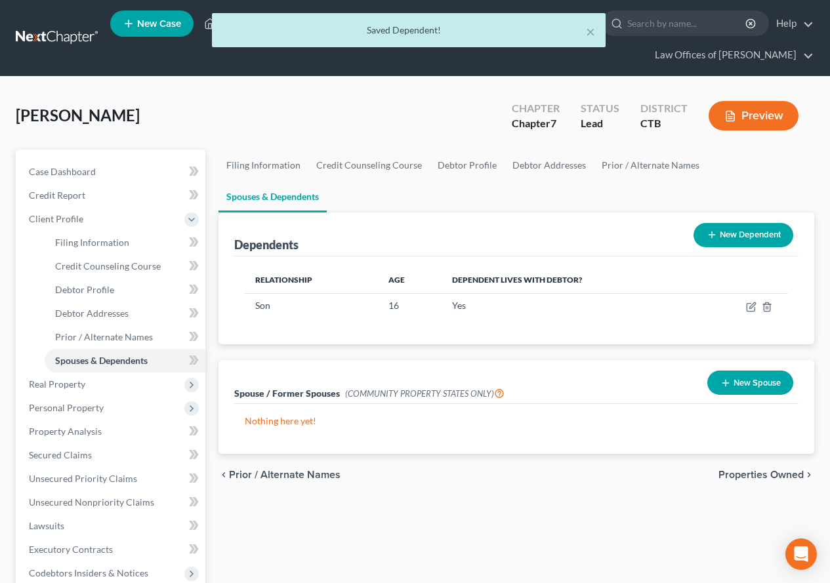
click at [716, 223] on button "New Dependent" at bounding box center [743, 235] width 100 height 24
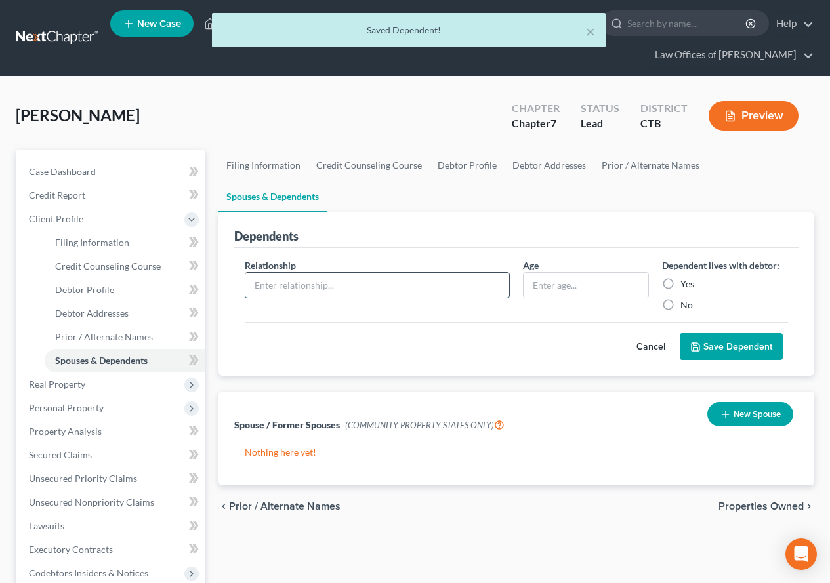
click at [349, 273] on input "text" at bounding box center [377, 285] width 264 height 25
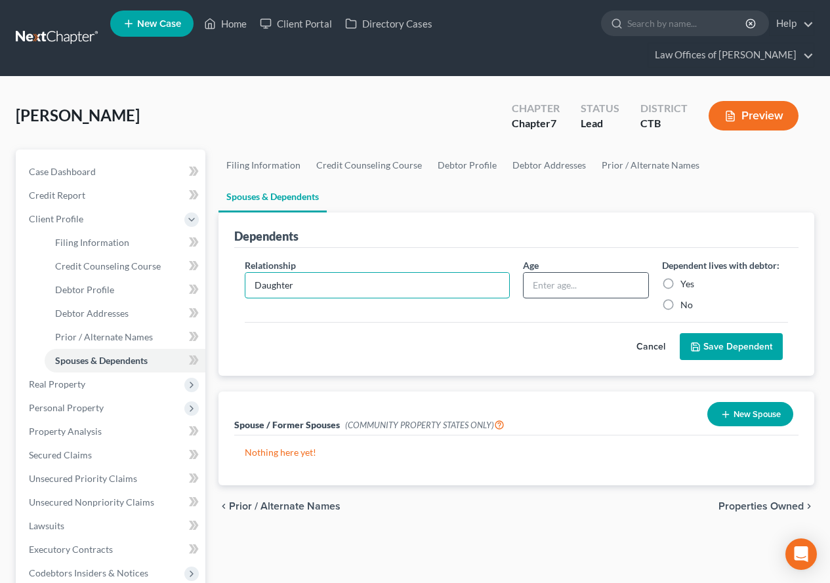
type input "Daughter"
click at [539, 273] on input "text" at bounding box center [586, 285] width 125 height 25
type input "14"
click at [680, 278] on label "Yes" at bounding box center [687, 284] width 14 height 13
click at [686, 278] on input "Yes" at bounding box center [690, 282] width 9 height 9
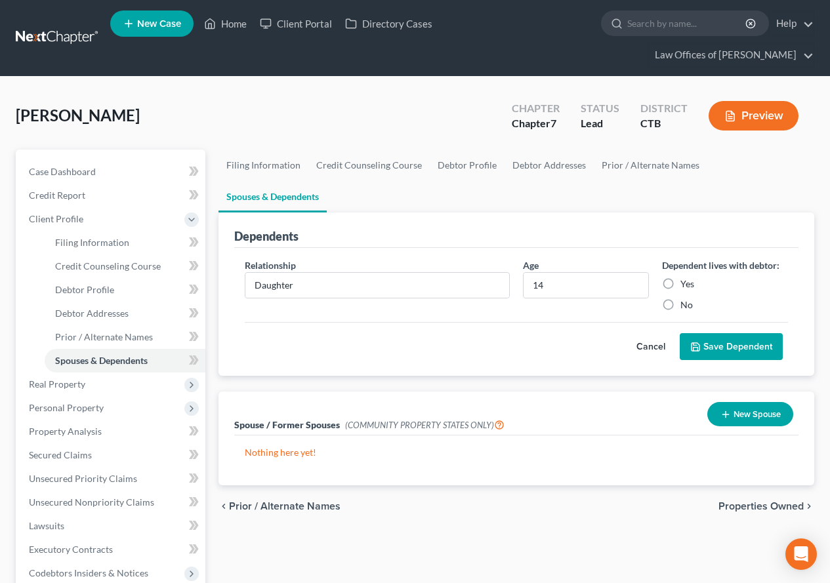
radio input "true"
click at [729, 333] on button "Save Dependent" at bounding box center [731, 347] width 103 height 28
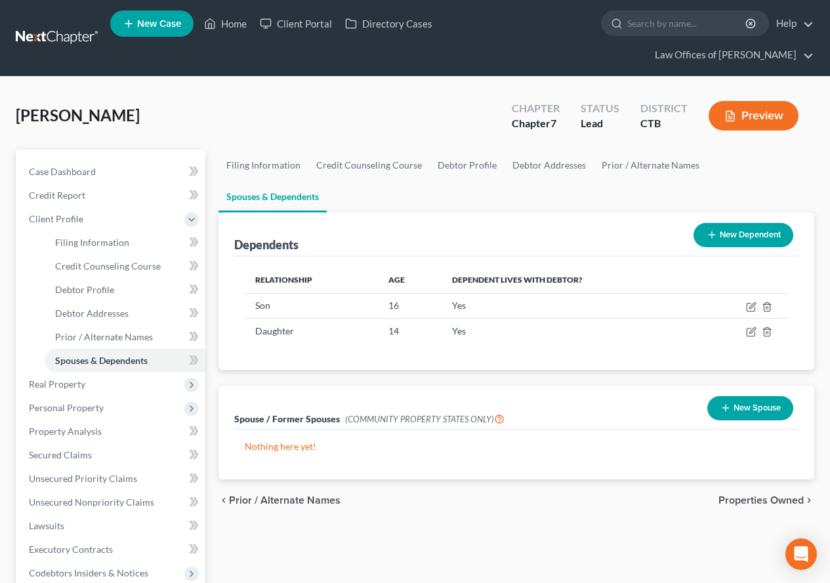
click at [723, 223] on button "New Dependent" at bounding box center [743, 235] width 100 height 24
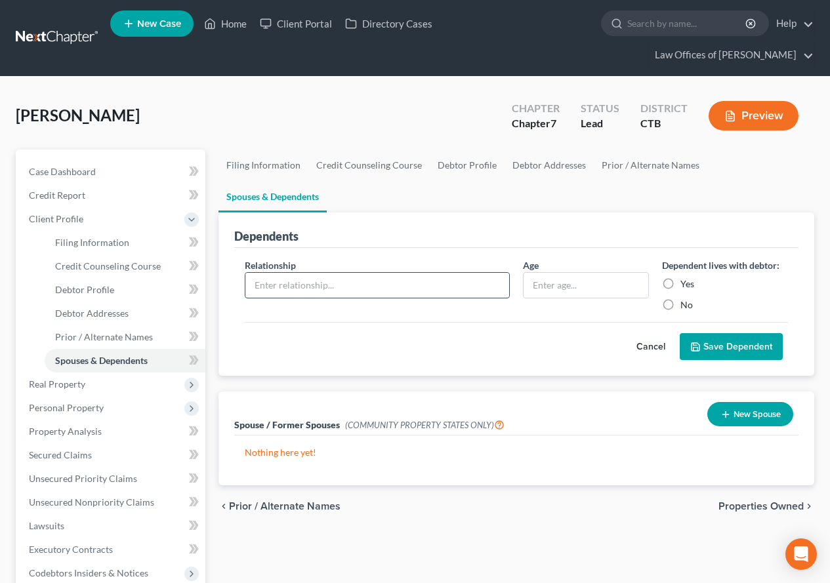
click at [262, 273] on input "text" at bounding box center [377, 285] width 264 height 25
type input "Grandmother"
click at [544, 273] on input "text" at bounding box center [586, 285] width 125 height 25
type input "89"
click at [680, 278] on label "Yes" at bounding box center [687, 284] width 14 height 13
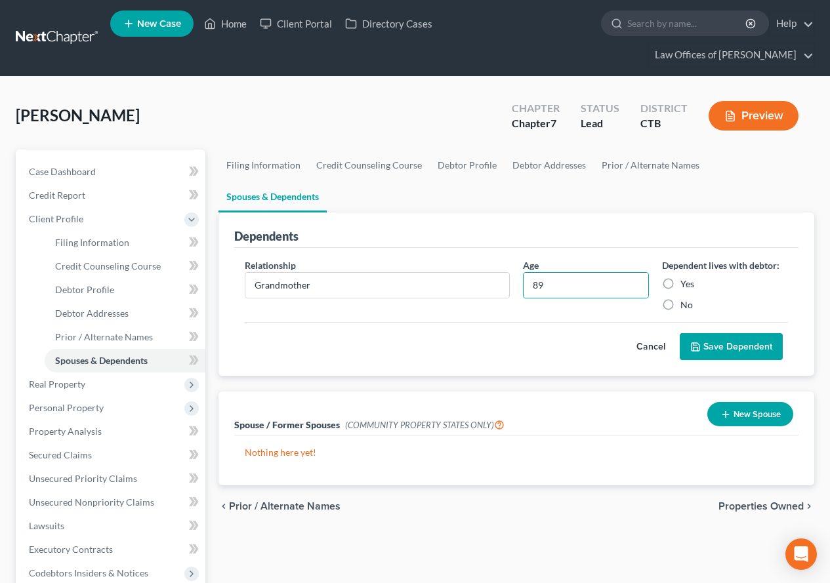
click at [686, 278] on input "Yes" at bounding box center [690, 282] width 9 height 9
radio input "true"
click at [718, 333] on button "Save Dependent" at bounding box center [731, 347] width 103 height 28
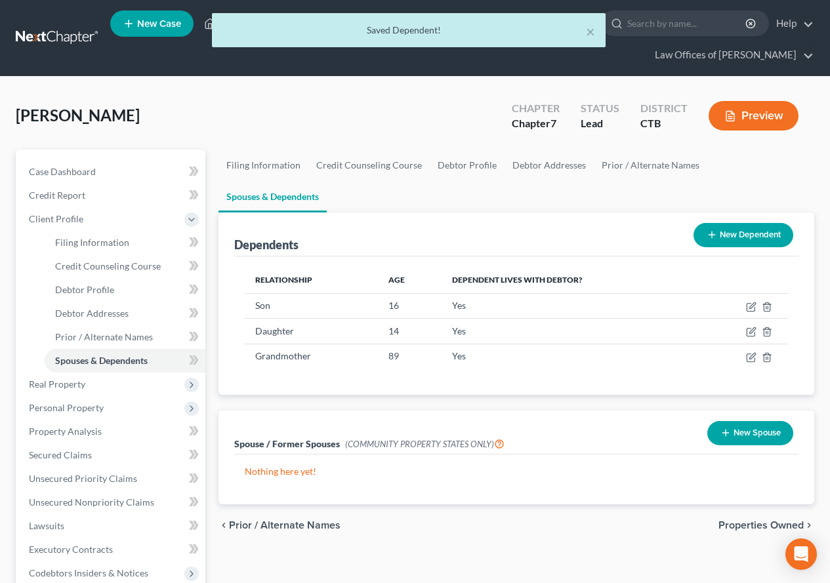
click at [737, 223] on button "New Dependent" at bounding box center [743, 235] width 100 height 24
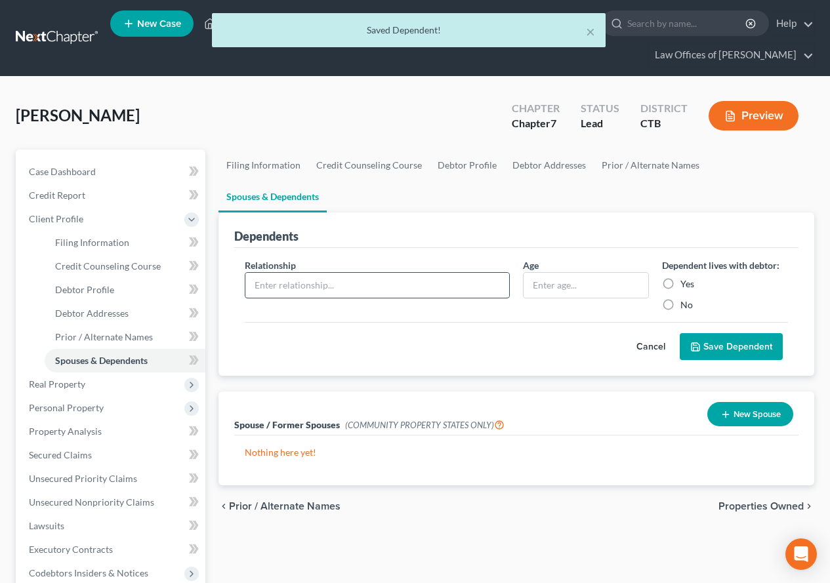
click at [312, 273] on input "text" at bounding box center [377, 285] width 264 height 25
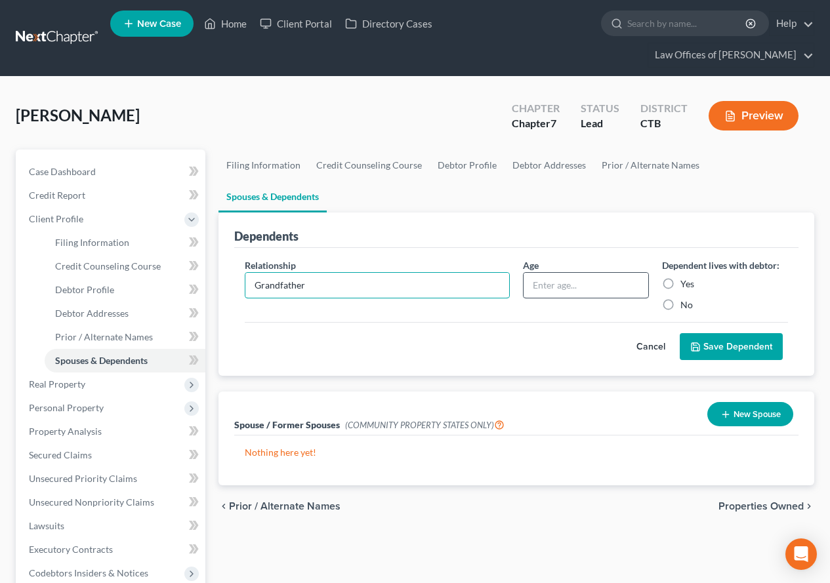
type input "Grandfather"
click at [553, 273] on input "text" at bounding box center [586, 285] width 125 height 25
type input "92"
click at [680, 278] on label "Yes" at bounding box center [687, 284] width 14 height 13
click at [686, 278] on input "Yes" at bounding box center [690, 282] width 9 height 9
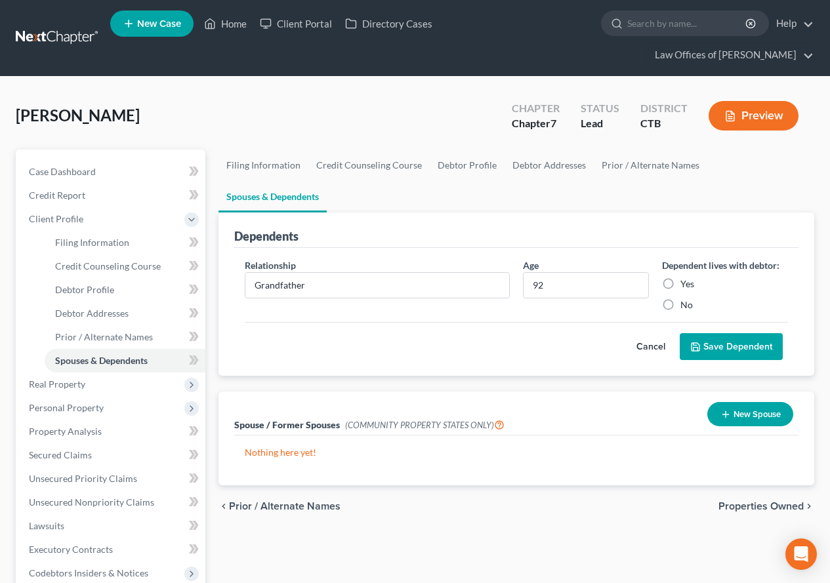
radio input "true"
click at [712, 333] on button "Save Dependent" at bounding box center [731, 347] width 103 height 28
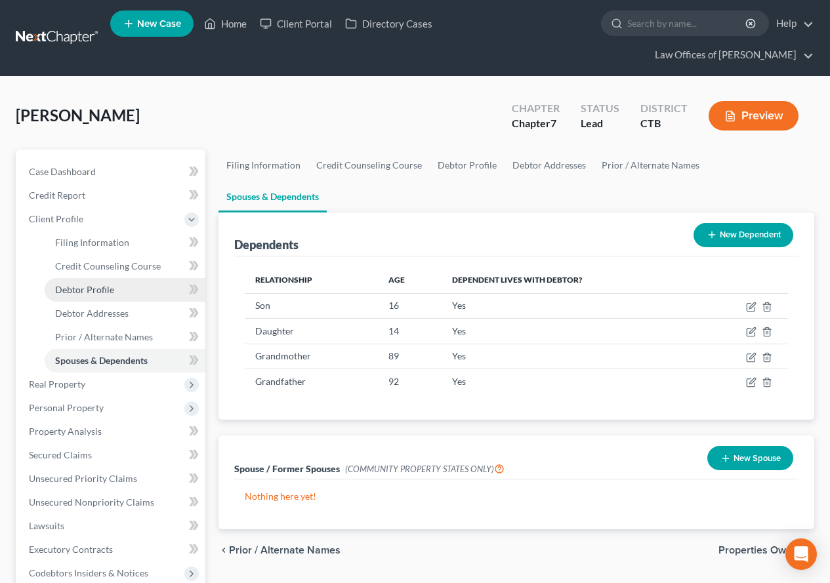
click at [85, 292] on span "Debtor Profile" at bounding box center [84, 289] width 59 height 11
select select "1"
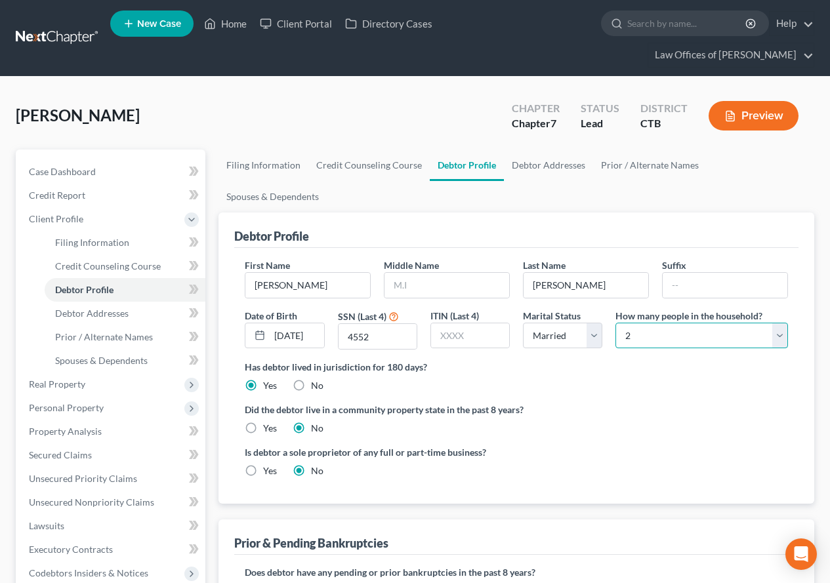
click at [784, 323] on select "Select 1 2 3 4 5 6 7 8 9 10 11 12 13 14 15 16 17 18 19 20" at bounding box center [701, 336] width 173 height 26
select select "4"
click at [615, 323] on select "Select 1 2 3 4 5 6 7 8 9 10 11 12 13 14 15 16 17 18 19 20" at bounding box center [701, 336] width 173 height 26
click at [592, 323] on select "Select Single Married Separated Divorced Widowed" at bounding box center [562, 336] width 79 height 26
select select "2"
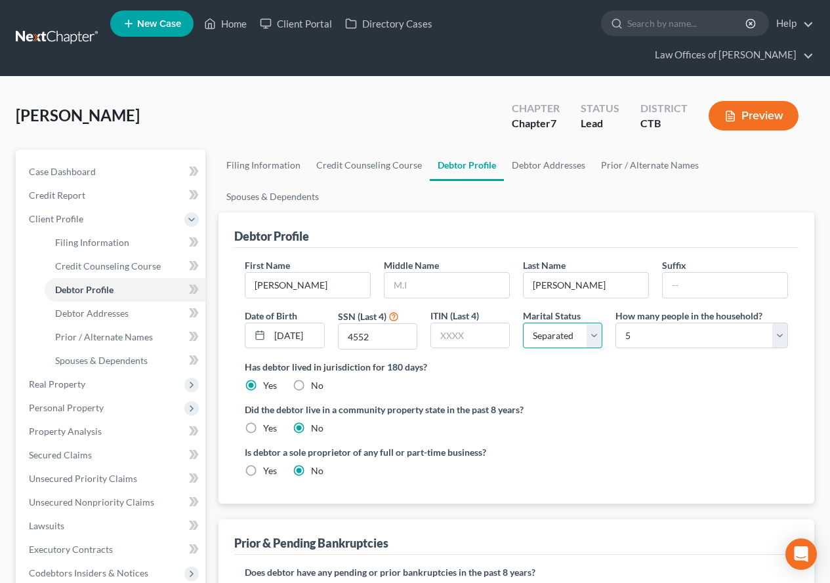
click at [523, 323] on select "Select Single Married Separated Divorced Widowed" at bounding box center [562, 336] width 79 height 26
click at [66, 197] on span "Credit Report" at bounding box center [57, 195] width 56 height 11
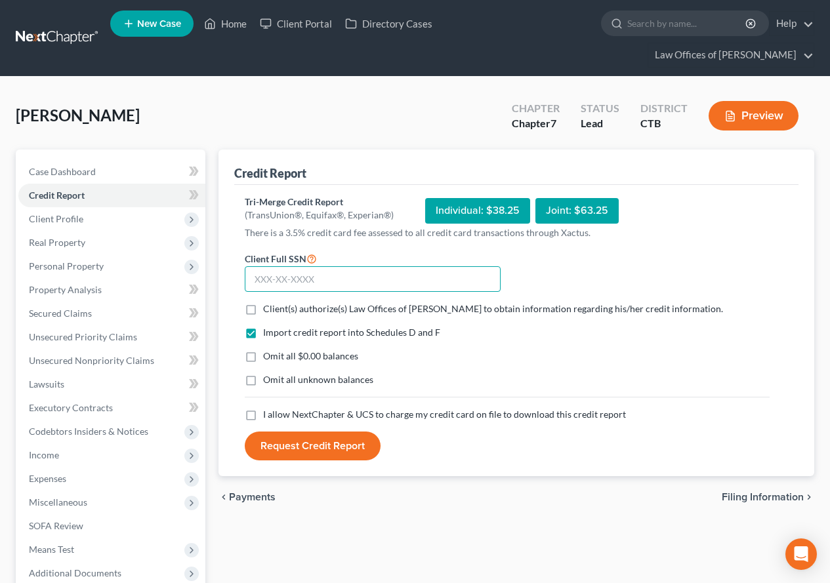
paste input "018-74-4552"
type input "018-74-4552"
click at [263, 311] on label "Client(s) authorize(s) Law Offices of [PERSON_NAME] to obtain information regar…" at bounding box center [493, 308] width 460 height 13
click at [268, 311] on input "Client(s) authorize(s) Law Offices of [PERSON_NAME] to obtain information regar…" at bounding box center [272, 306] width 9 height 9
checkbox input "true"
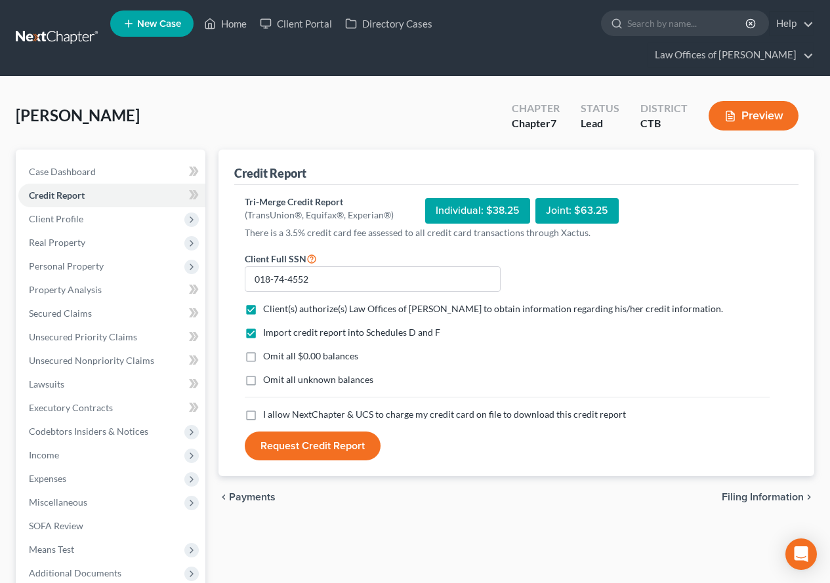
click at [263, 360] on label "Omit all $0.00 balances" at bounding box center [310, 356] width 95 height 13
click at [268, 358] on input "Omit all $0.00 balances" at bounding box center [272, 354] width 9 height 9
checkbox input "true"
click at [263, 416] on label "I allow NextChapter & UCS to charge my credit card on file to download this cre…" at bounding box center [444, 414] width 363 height 13
click at [268, 416] on input "I allow NextChapter & UCS to charge my credit card on file to download this cre…" at bounding box center [272, 412] width 9 height 9
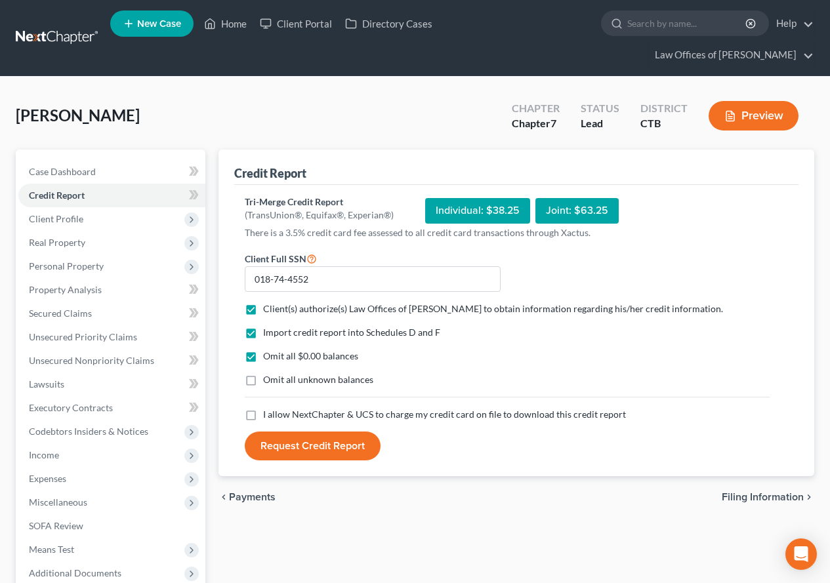
checkbox input "true"
click at [281, 449] on button "Request Credit Report" at bounding box center [313, 446] width 136 height 29
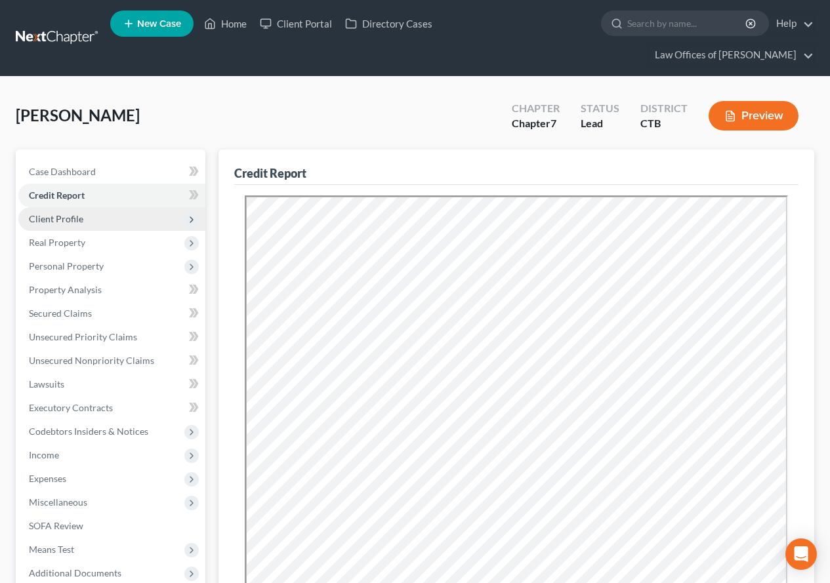
click at [51, 220] on span "Client Profile" at bounding box center [56, 218] width 54 height 11
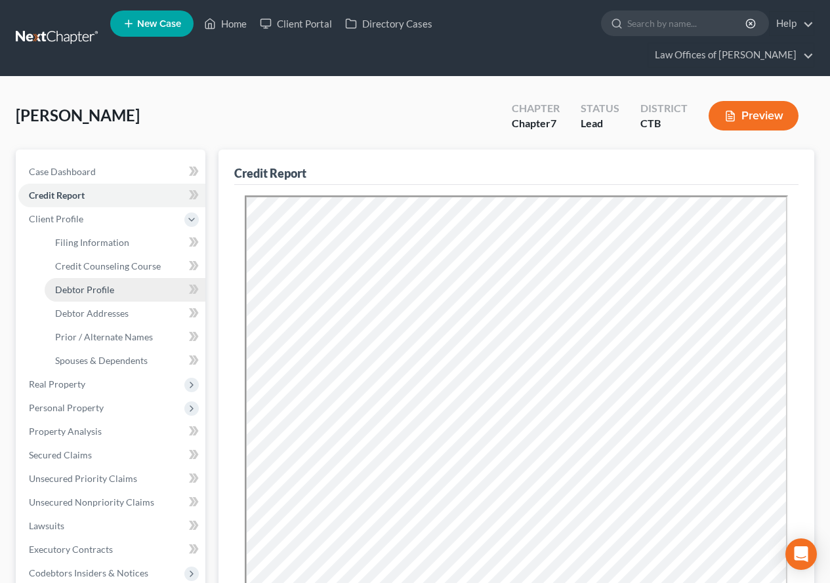
click at [75, 290] on span "Debtor Profile" at bounding box center [84, 289] width 59 height 11
select select "2"
select select "4"
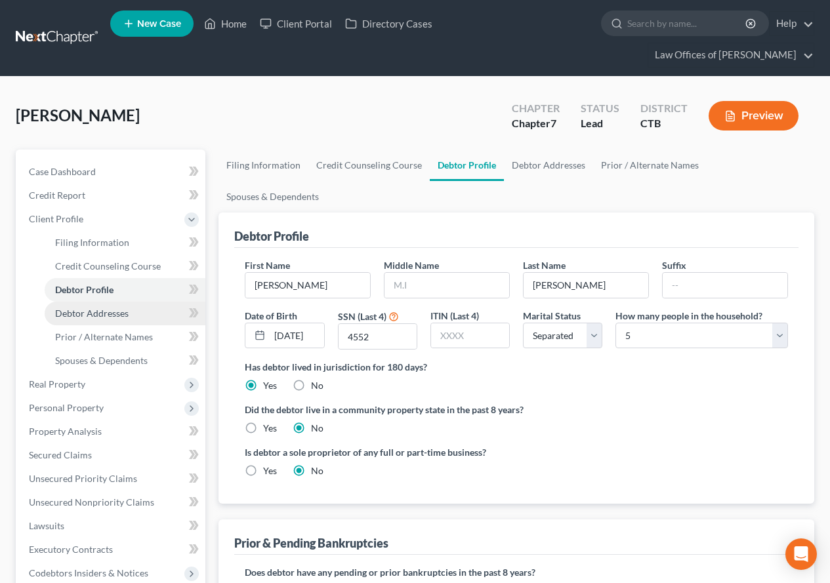
click at [81, 311] on span "Debtor Addresses" at bounding box center [91, 313] width 73 height 11
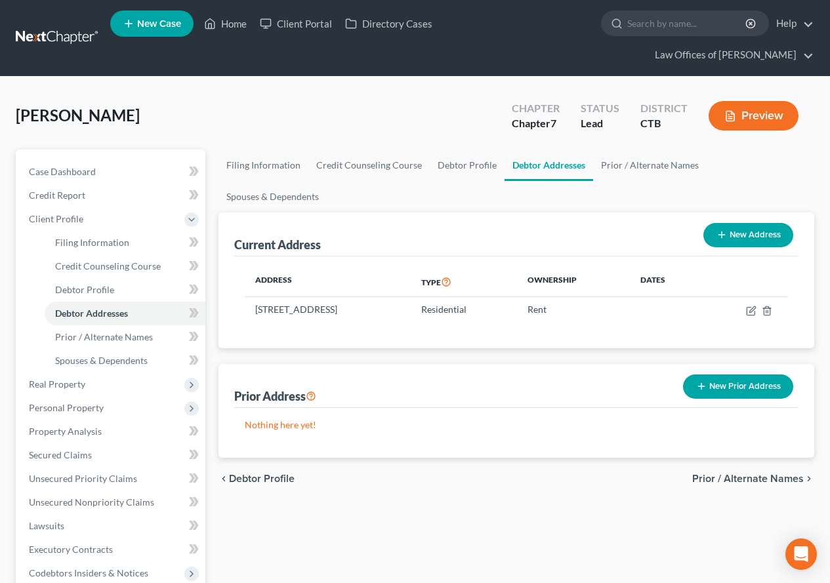
click at [729, 375] on button "New Prior Address" at bounding box center [738, 387] width 110 height 24
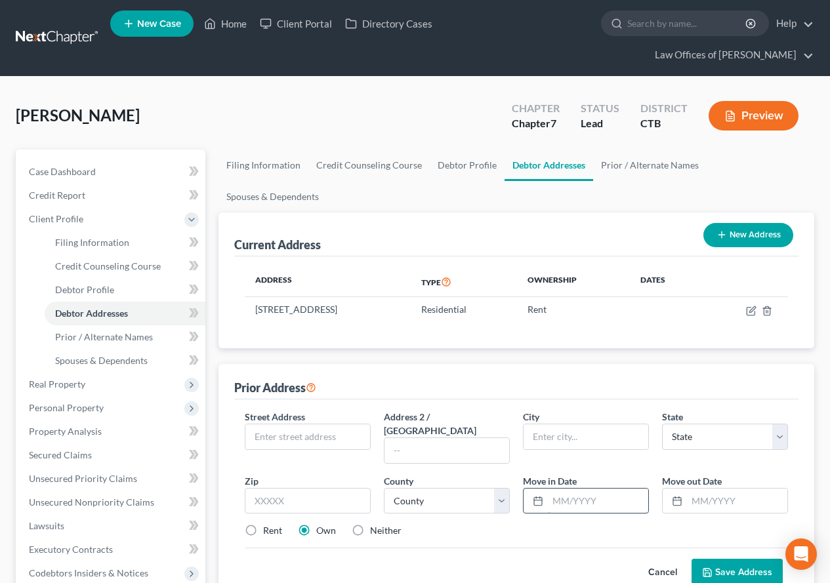
click at [570, 489] on input "text" at bounding box center [598, 501] width 100 height 25
type input "07/2006"
click at [723, 489] on input "text" at bounding box center [737, 501] width 100 height 25
type input "07/2025"
click at [254, 424] on input "text" at bounding box center [307, 436] width 125 height 25
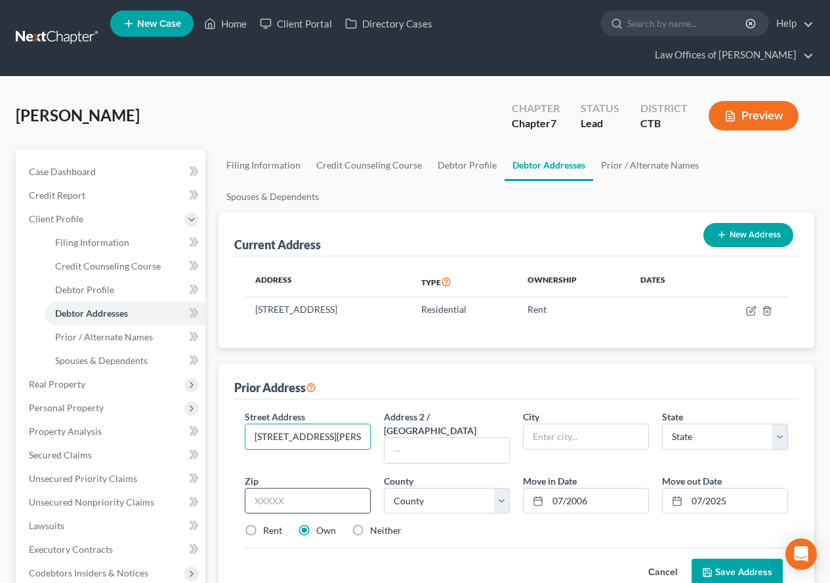
type input "[STREET_ADDRESS][PERSON_NAME]"
click at [257, 488] on input "text" at bounding box center [308, 501] width 126 height 26
type input "06351"
type input "[GEOGRAPHIC_DATA]"
select select "6"
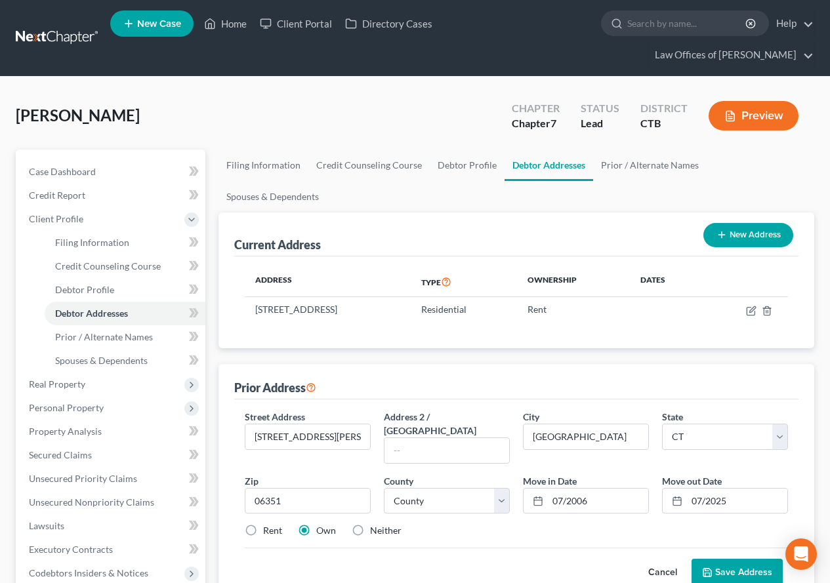
click at [251, 485] on div "Street Address * [STREET_ADDRESS][PERSON_NAME] * [GEOGRAPHIC_DATA] * State [US_…" at bounding box center [516, 479] width 556 height 138
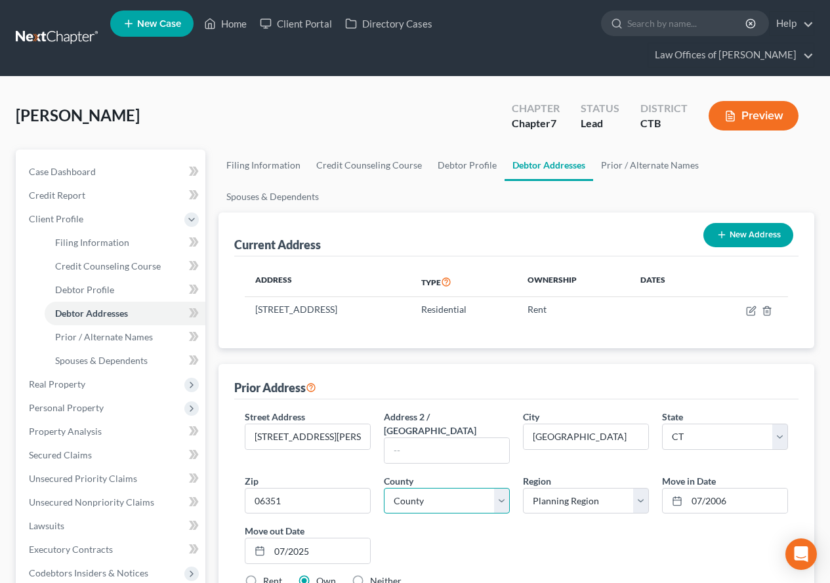
click at [505, 488] on select "County [GEOGRAPHIC_DATA] [GEOGRAPHIC_DATA] [GEOGRAPHIC_DATA] [GEOGRAPHIC_DATA] …" at bounding box center [447, 501] width 126 height 26
select select "5"
click at [384, 488] on select "County [GEOGRAPHIC_DATA] [GEOGRAPHIC_DATA] [GEOGRAPHIC_DATA] [GEOGRAPHIC_DATA] …" at bounding box center [447, 501] width 126 height 26
click at [638, 488] on select "Planning Region Capitol Planning Region [GEOGRAPHIC_DATA] Planning Region [GEOG…" at bounding box center [586, 501] width 126 height 26
select select "7"
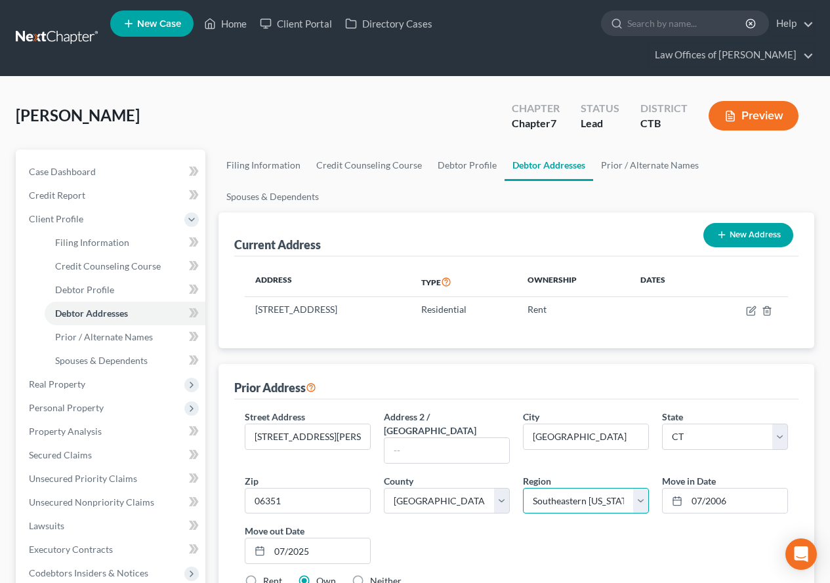
click at [523, 488] on select "Planning Region Capitol Planning Region [GEOGRAPHIC_DATA] Planning Region [GEOG…" at bounding box center [586, 501] width 126 height 26
drag, startPoint x: 586, startPoint y: 413, endPoint x: 529, endPoint y: 409, distance: 57.2
click at [529, 424] on input "[GEOGRAPHIC_DATA]" at bounding box center [586, 436] width 125 height 25
type input "[PERSON_NAME]"
click at [263, 575] on label "Rent" at bounding box center [272, 581] width 19 height 13
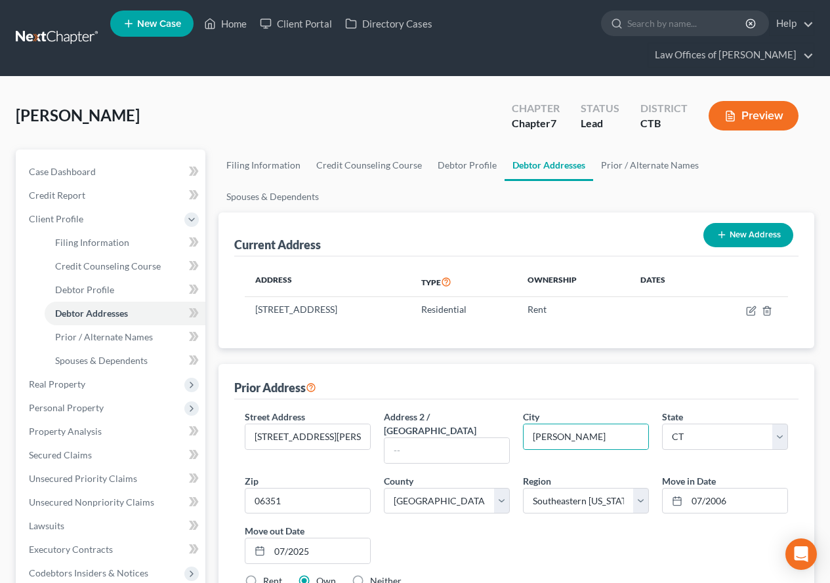
click at [268, 575] on input "Rent" at bounding box center [272, 579] width 9 height 9
radio input "true"
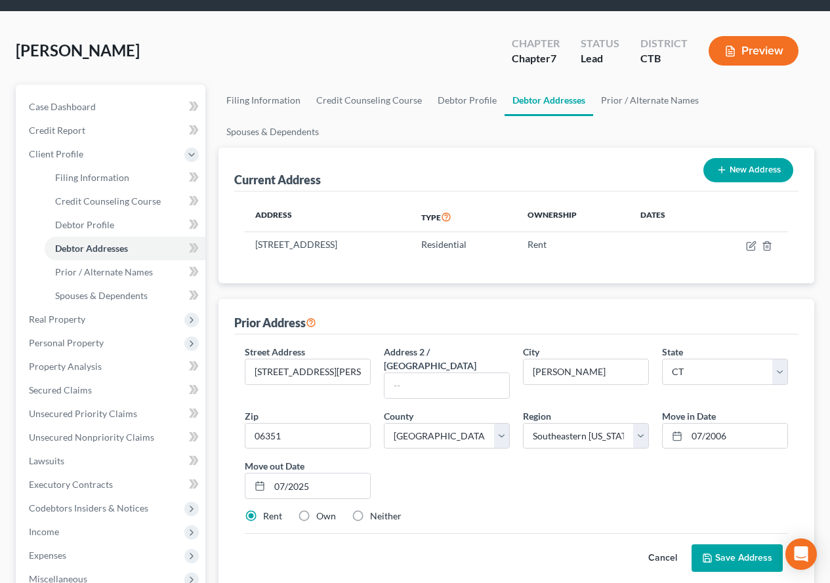
scroll to position [66, 0]
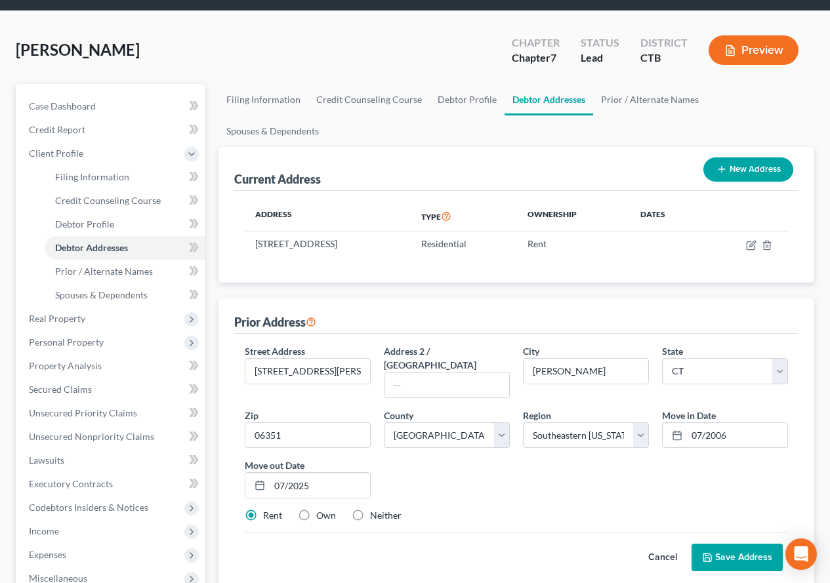
click at [748, 544] on button "Save Address" at bounding box center [737, 558] width 91 height 28
